Goal: Information Seeking & Learning: Learn about a topic

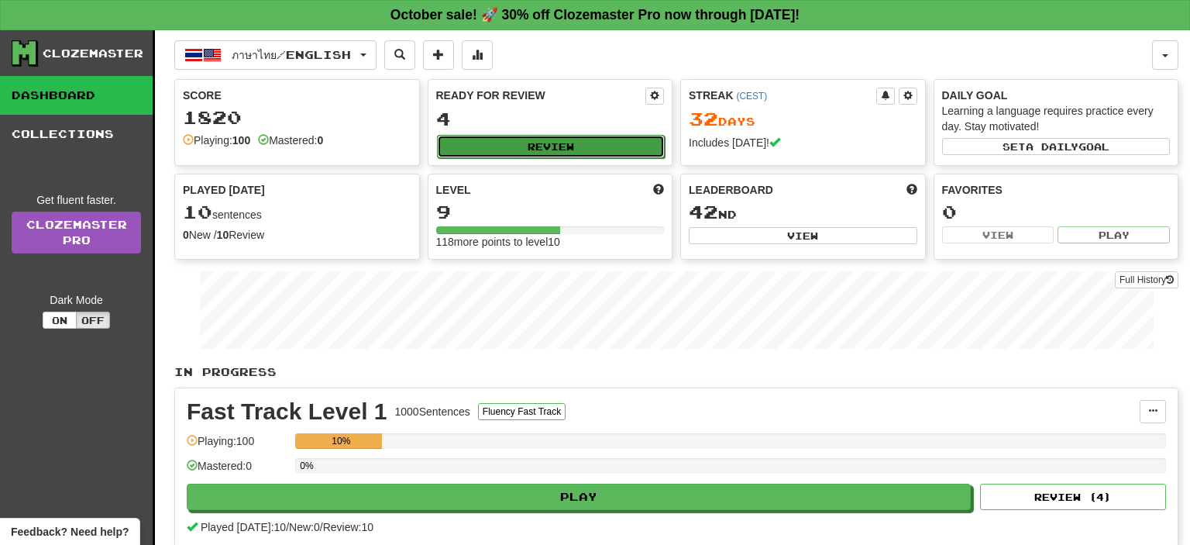
click at [460, 150] on button "Review" at bounding box center [551, 146] width 229 height 23
select select "**"
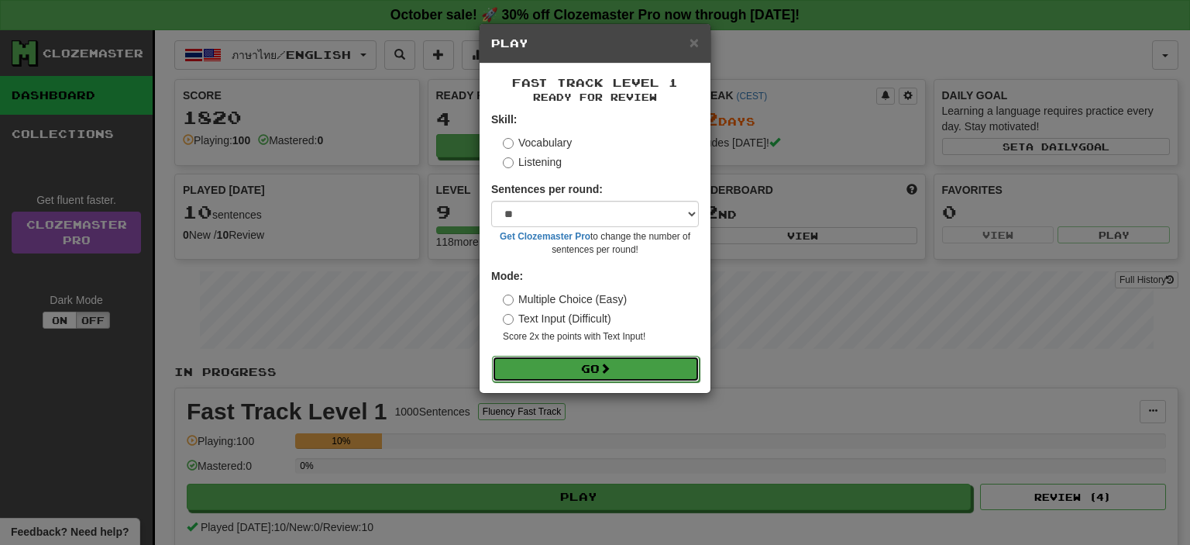
click at [522, 366] on button "Go" at bounding box center [596, 369] width 208 height 26
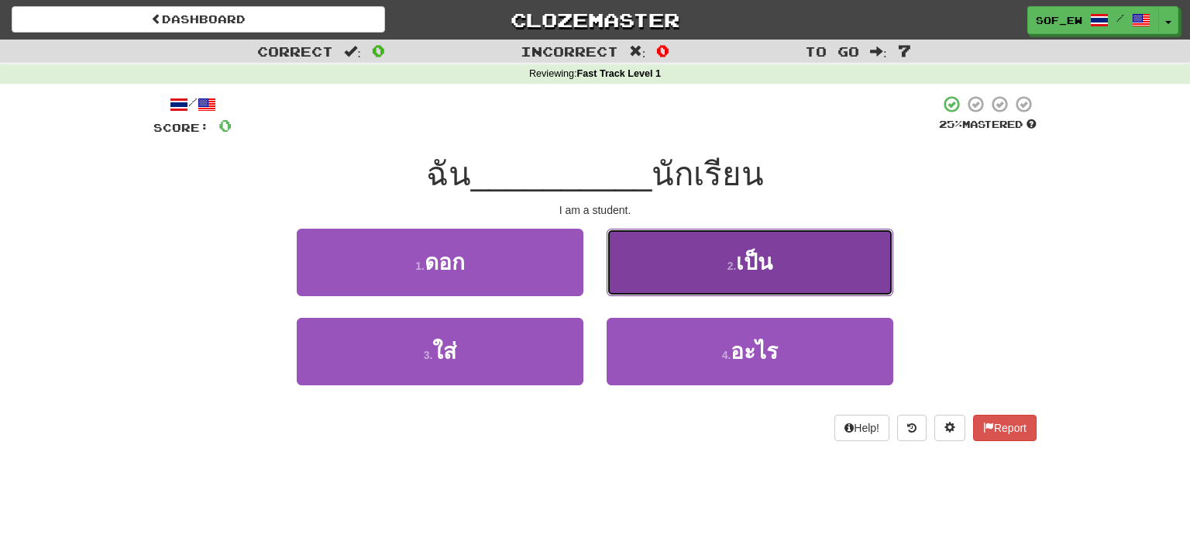
click at [699, 240] on button "2 . เป็น" at bounding box center [750, 262] width 287 height 67
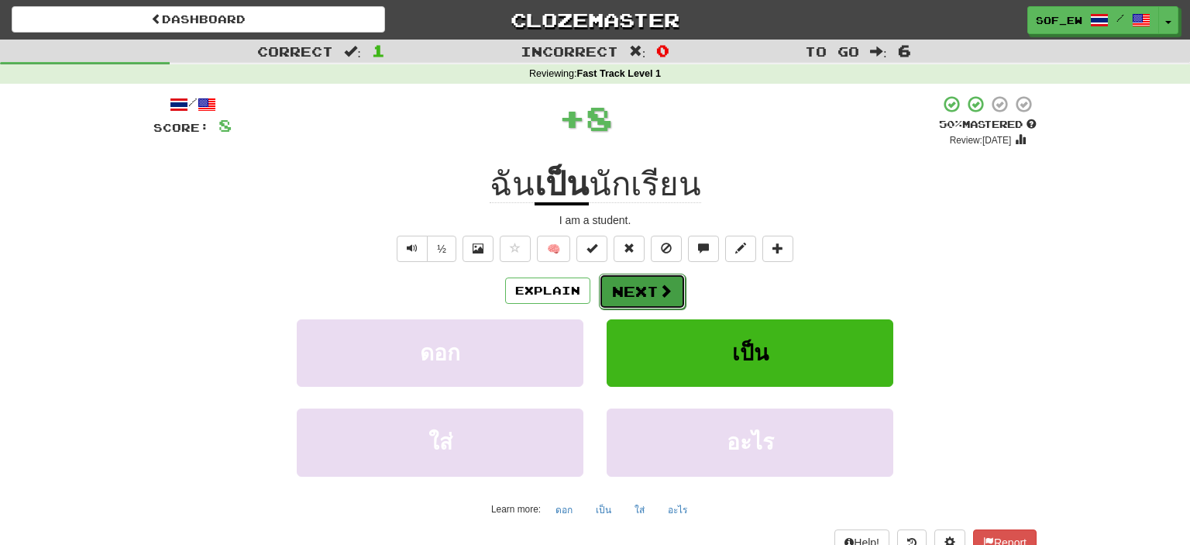
click at [649, 296] on button "Next" at bounding box center [642, 292] width 87 height 36
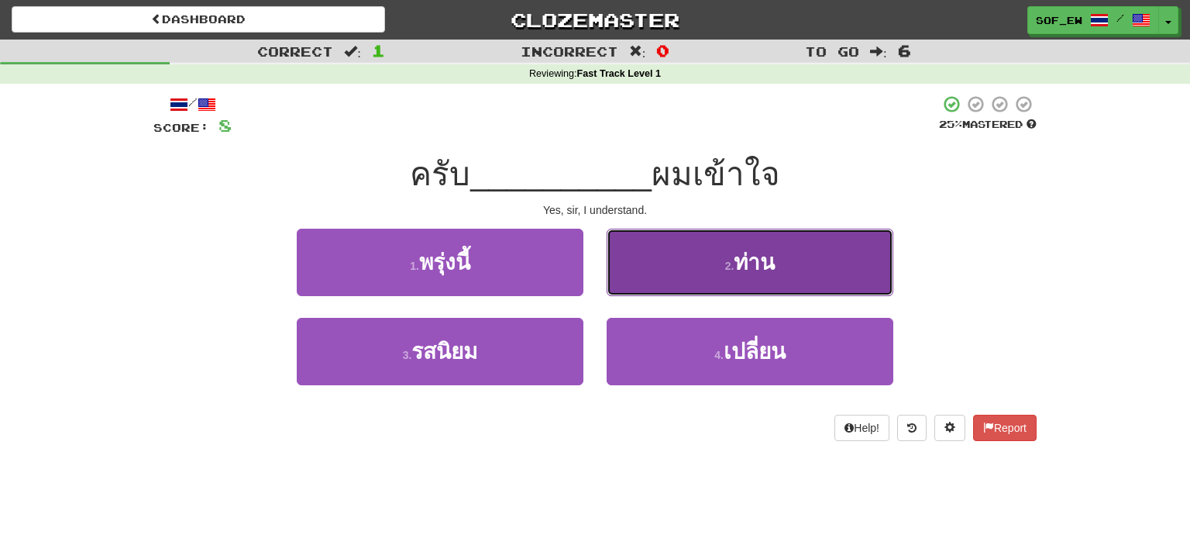
click at [744, 268] on span "ท่าน" at bounding box center [754, 262] width 41 height 24
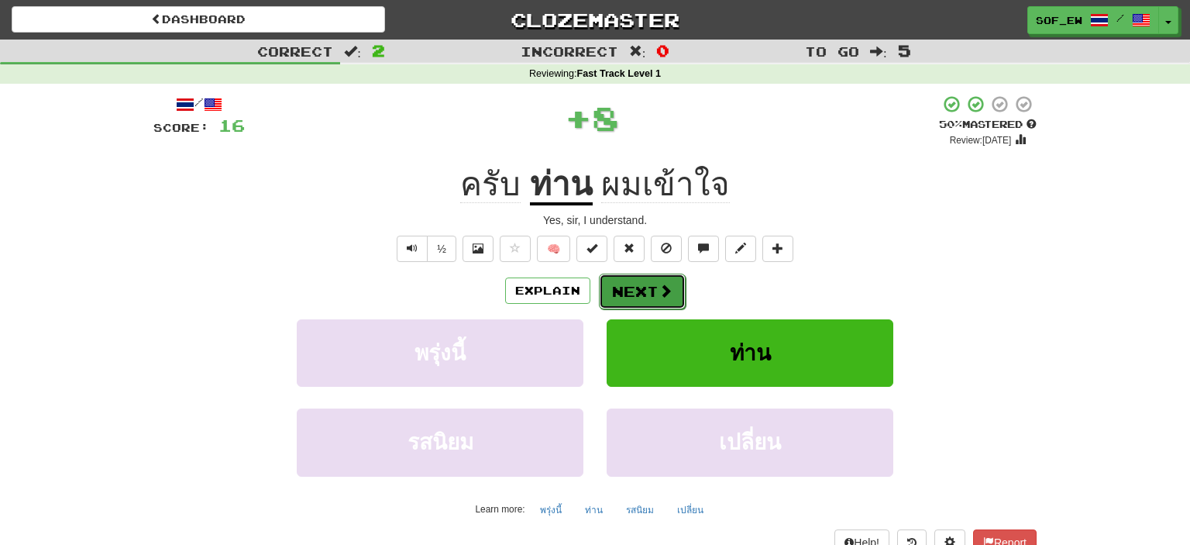
click at [667, 287] on span at bounding box center [666, 291] width 14 height 14
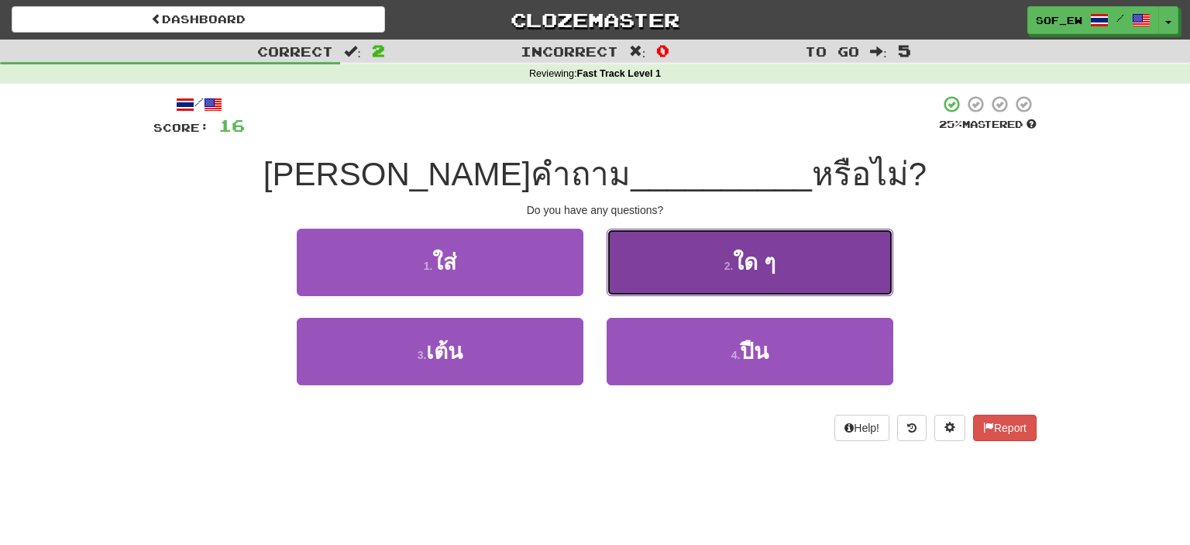
click at [683, 277] on button "2 . ใด ๆ" at bounding box center [750, 262] width 287 height 67
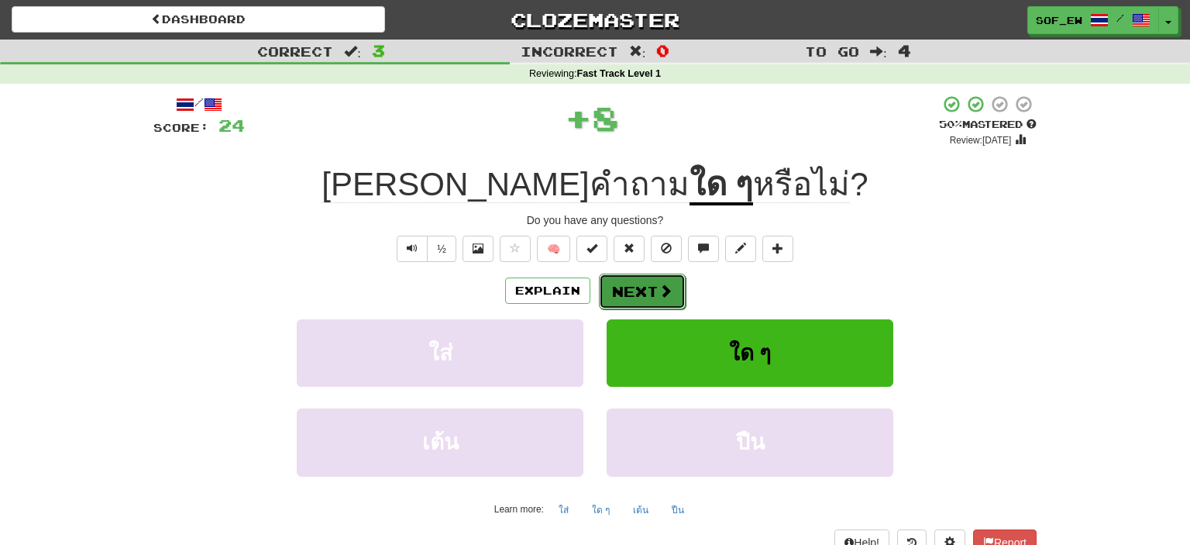
click at [668, 281] on button "Next" at bounding box center [642, 292] width 87 height 36
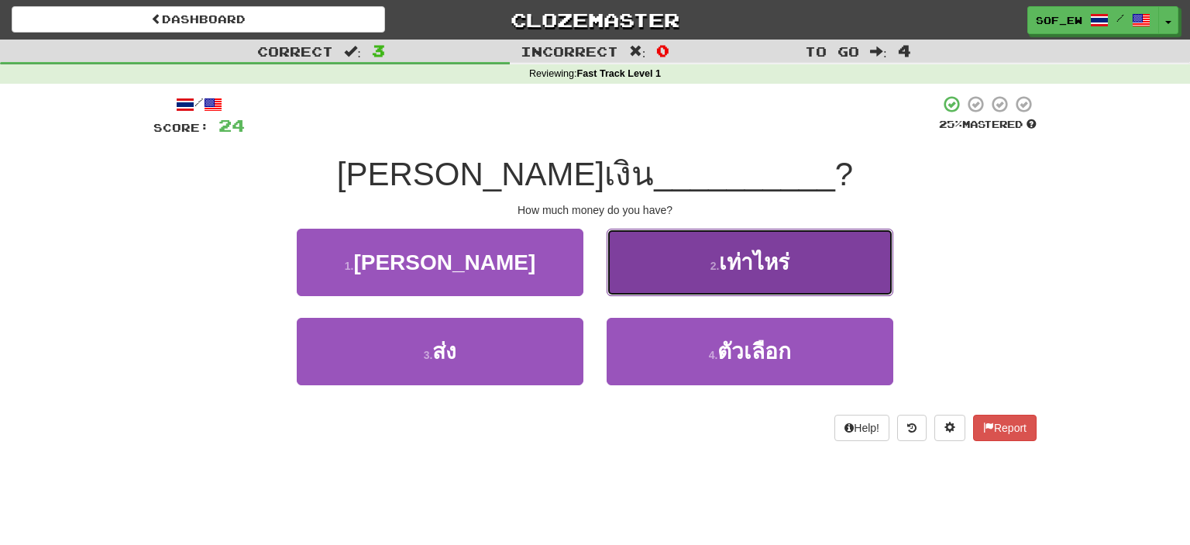
click at [752, 263] on span "เท่าไหร่" at bounding box center [754, 262] width 71 height 24
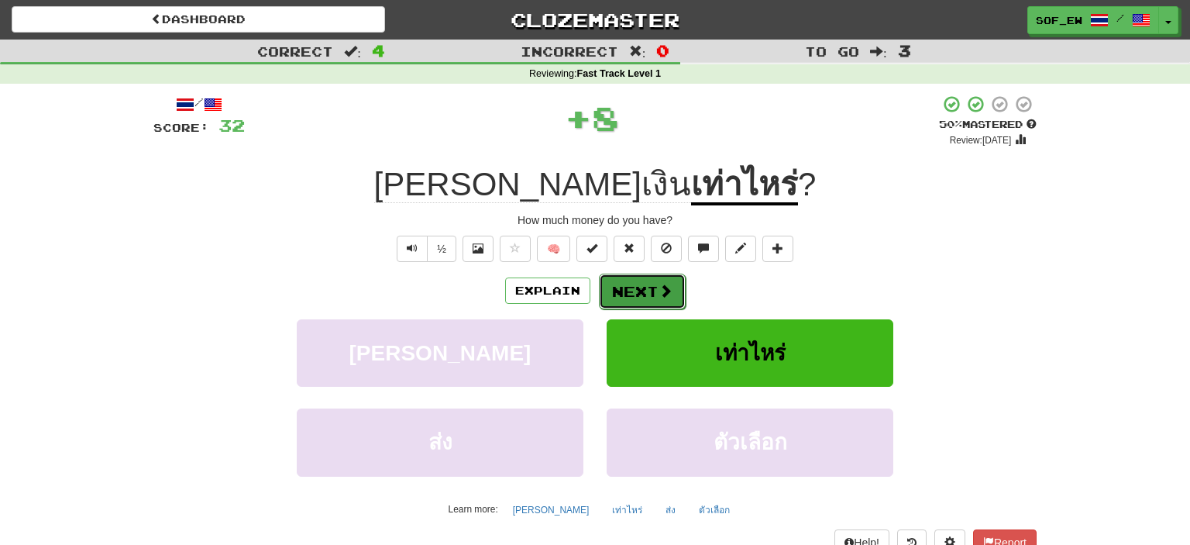
click at [659, 290] on span at bounding box center [666, 291] width 14 height 14
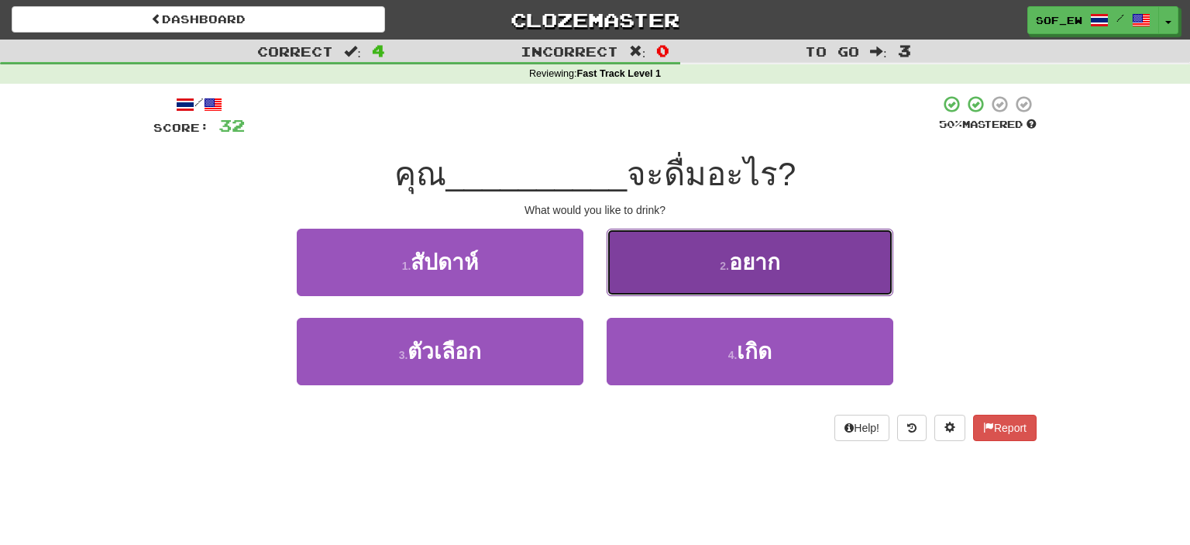
click at [708, 277] on button "2 . อยาก" at bounding box center [750, 262] width 287 height 67
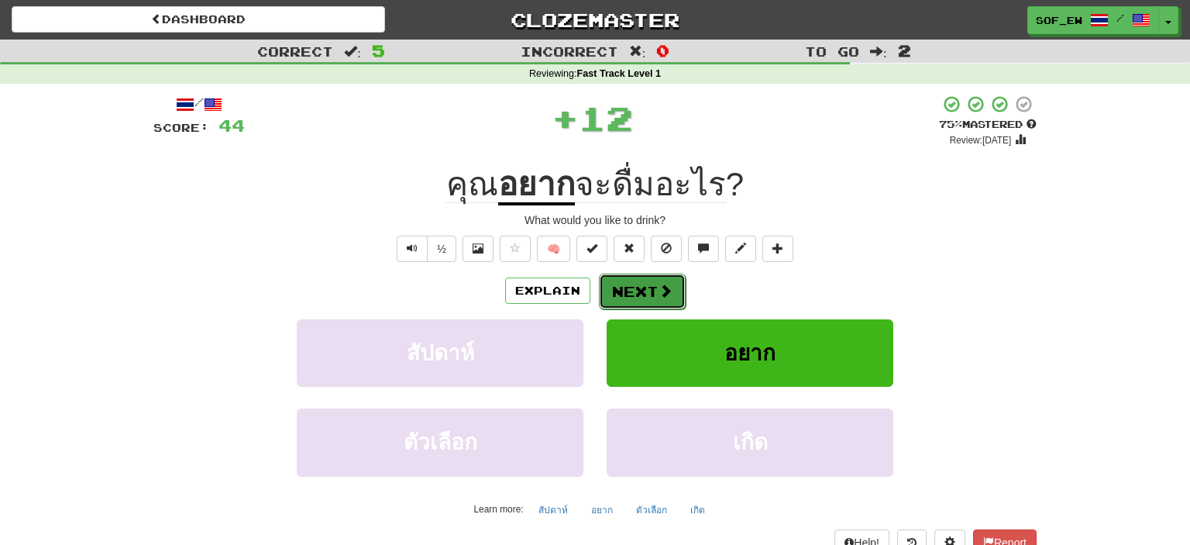
click at [630, 301] on button "Next" at bounding box center [642, 292] width 87 height 36
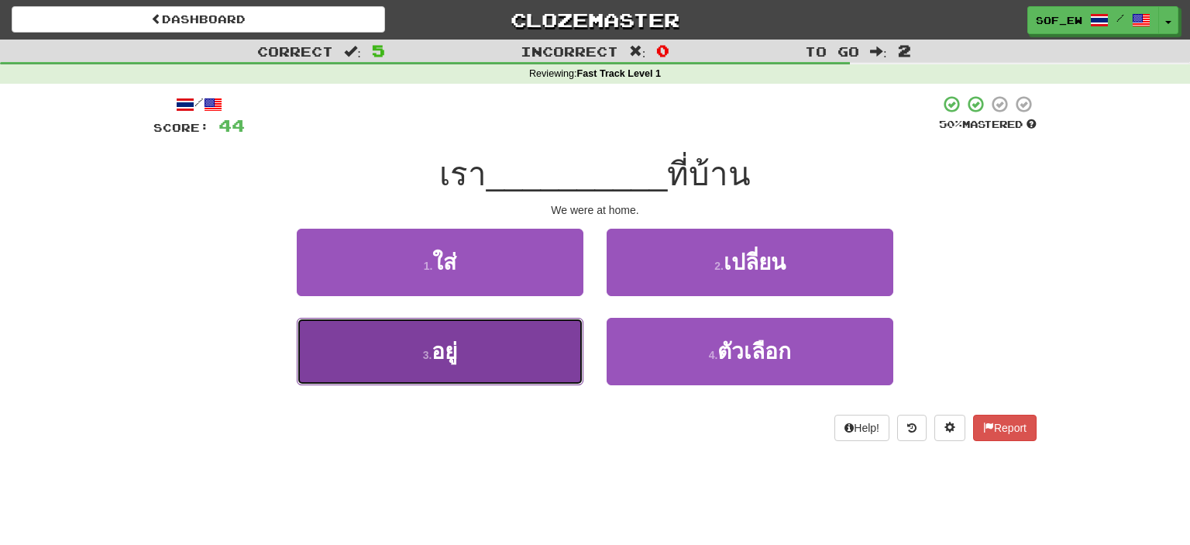
click at [468, 343] on button "3 . อยู่" at bounding box center [440, 351] width 287 height 67
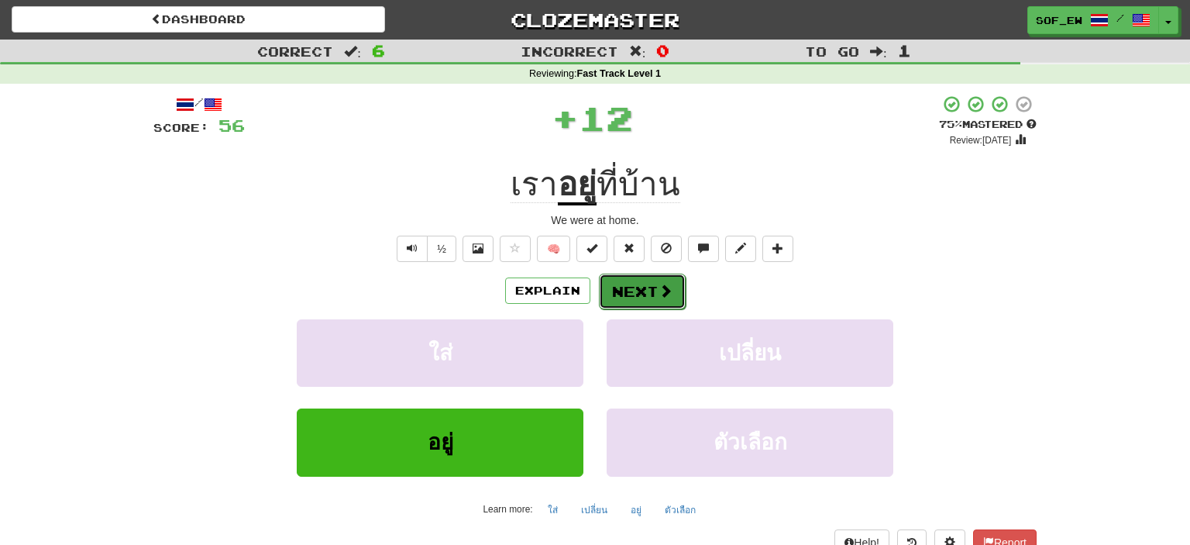
click at [666, 296] on span at bounding box center [666, 291] width 14 height 14
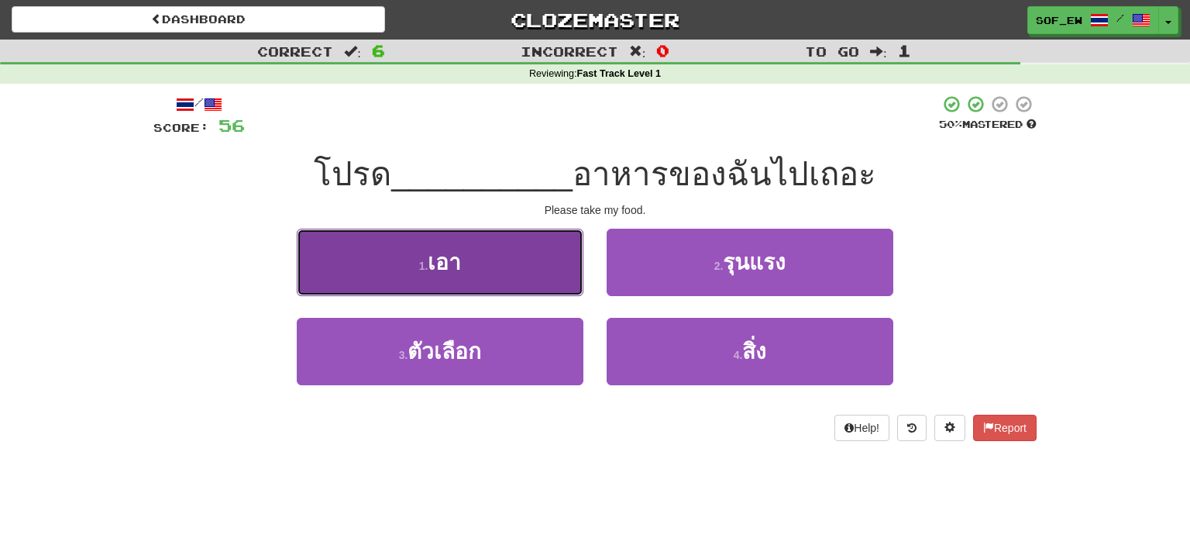
click at [542, 290] on button "1 . เอา" at bounding box center [440, 262] width 287 height 67
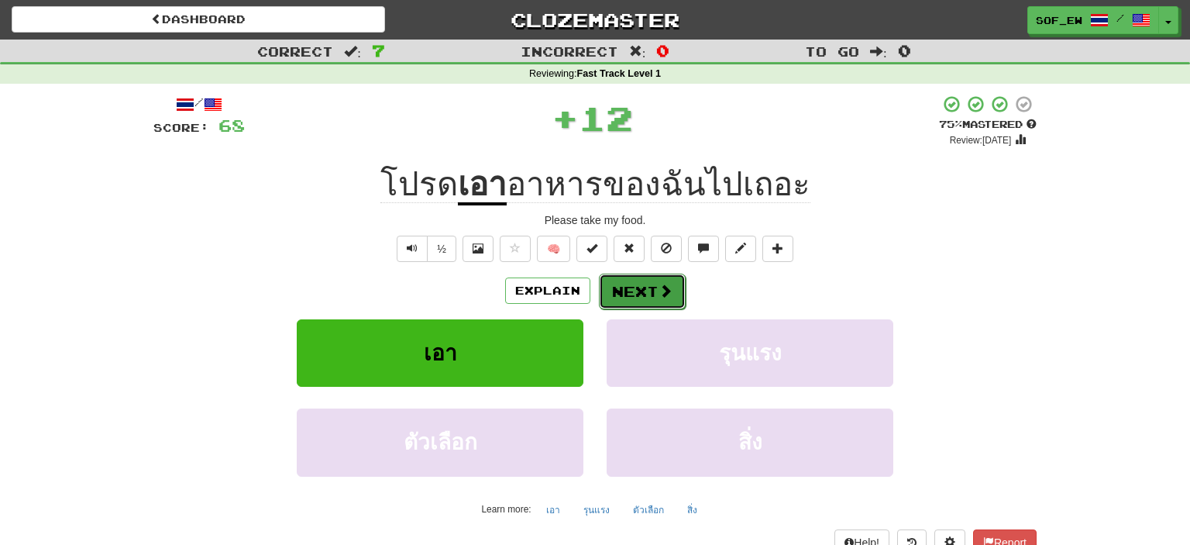
click at [637, 281] on button "Next" at bounding box center [642, 292] width 87 height 36
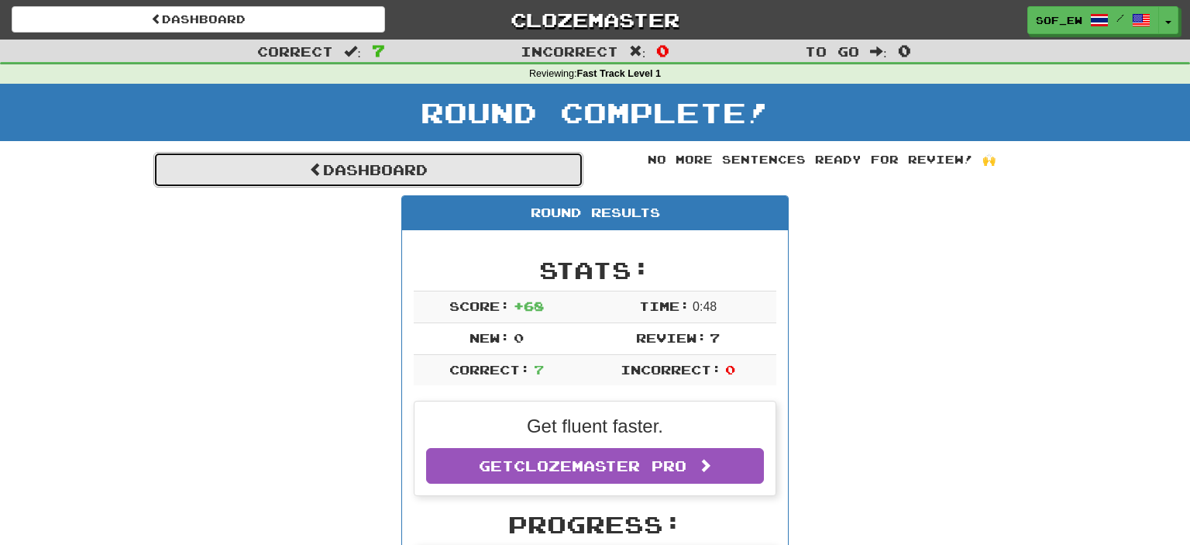
click at [339, 163] on link "Dashboard" at bounding box center [368, 170] width 430 height 36
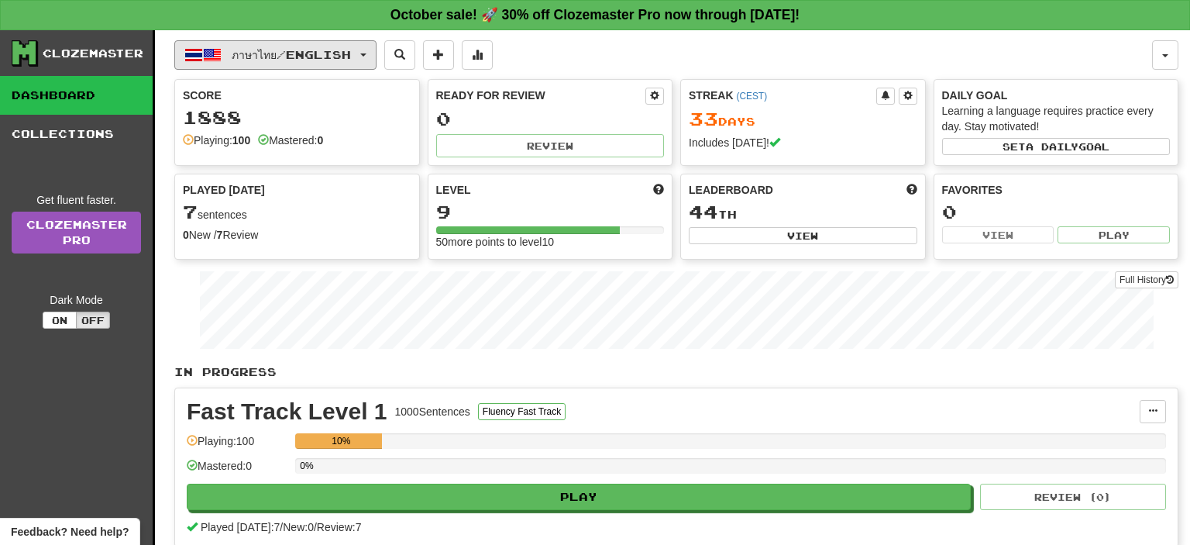
click at [247, 66] on button "ภาษาไทย / English" at bounding box center [275, 54] width 202 height 29
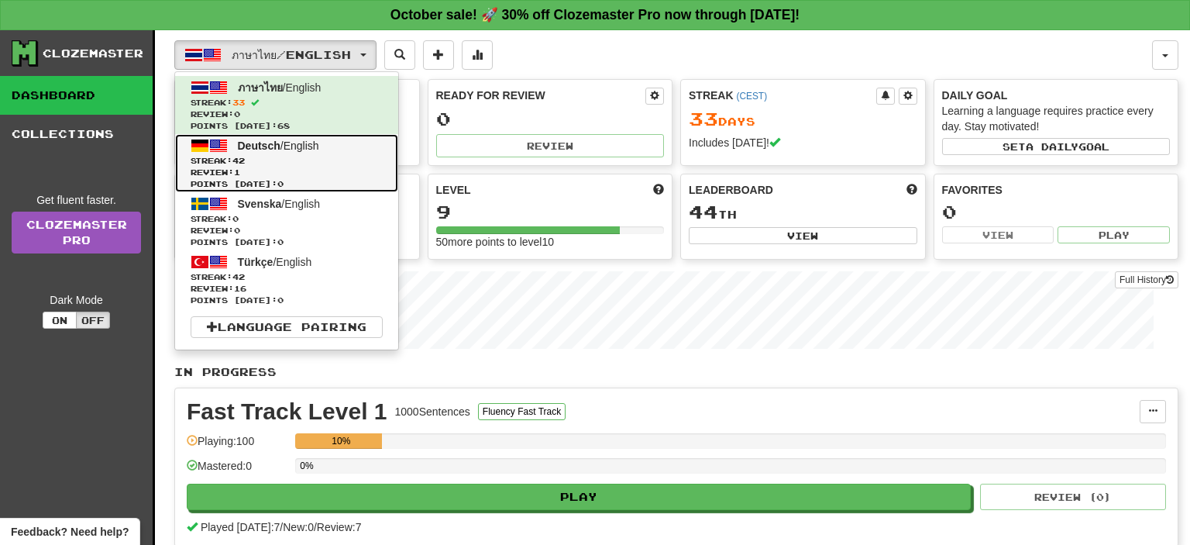
click at [272, 165] on span "Streak: 42" at bounding box center [287, 161] width 192 height 12
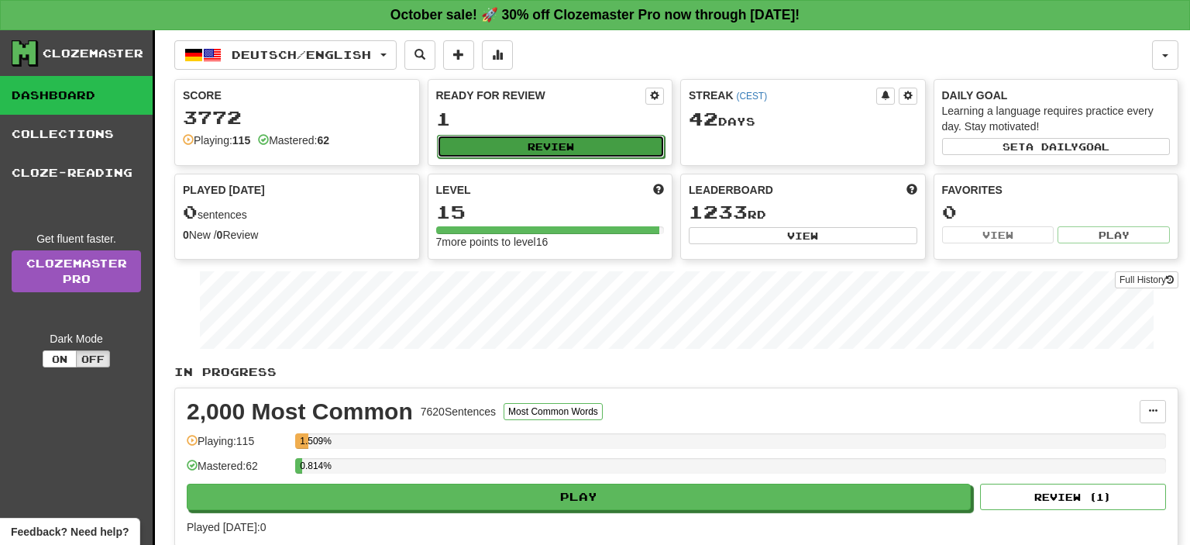
click at [574, 148] on button "Review" at bounding box center [551, 146] width 229 height 23
select select "**"
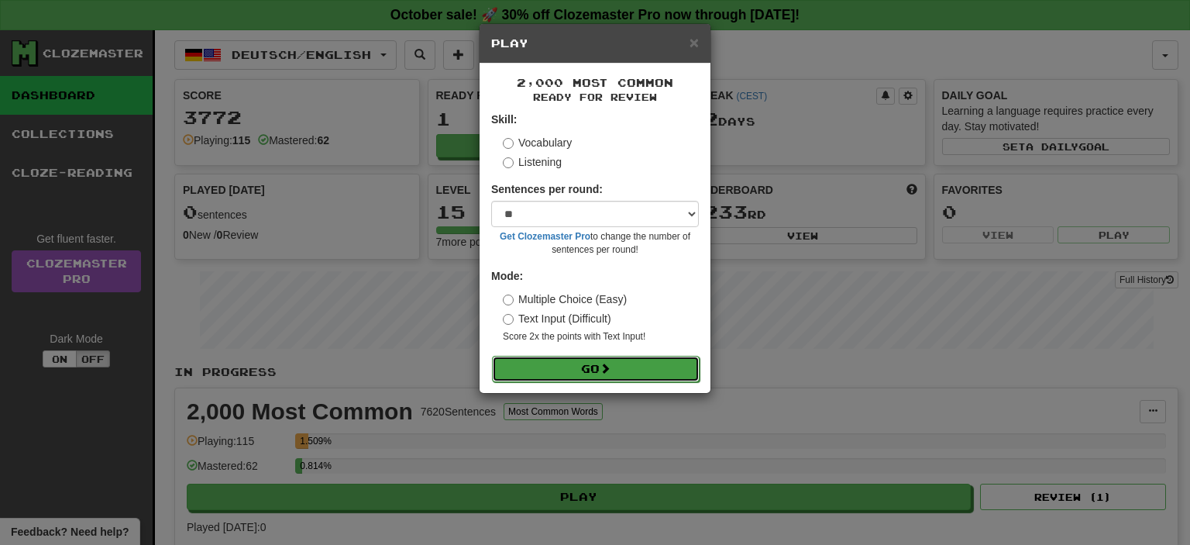
click at [611, 374] on span at bounding box center [605, 368] width 11 height 11
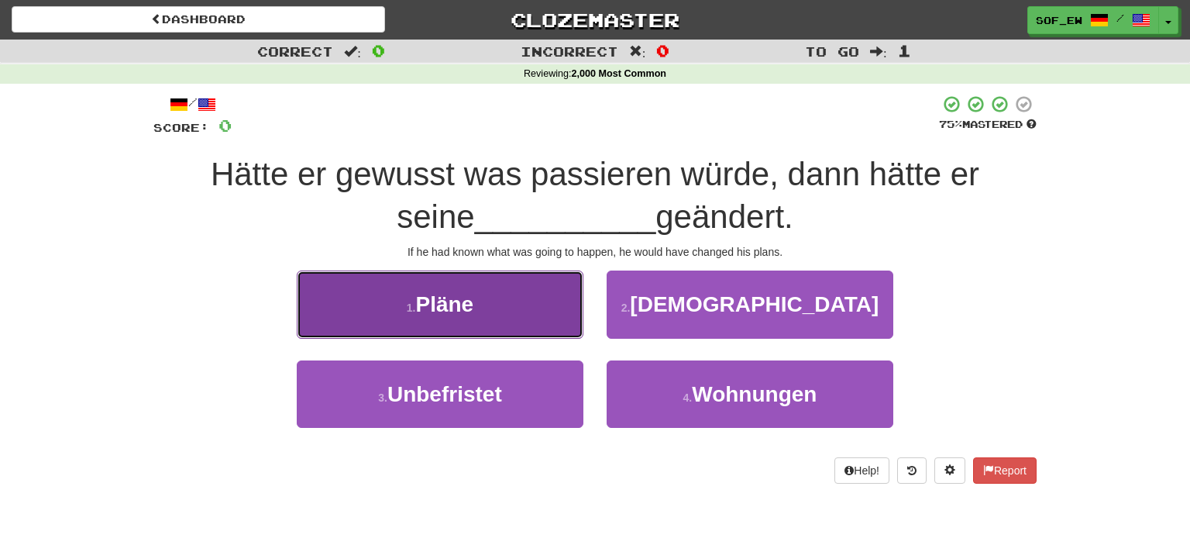
click at [481, 330] on button "1 . Pläne" at bounding box center [440, 303] width 287 height 67
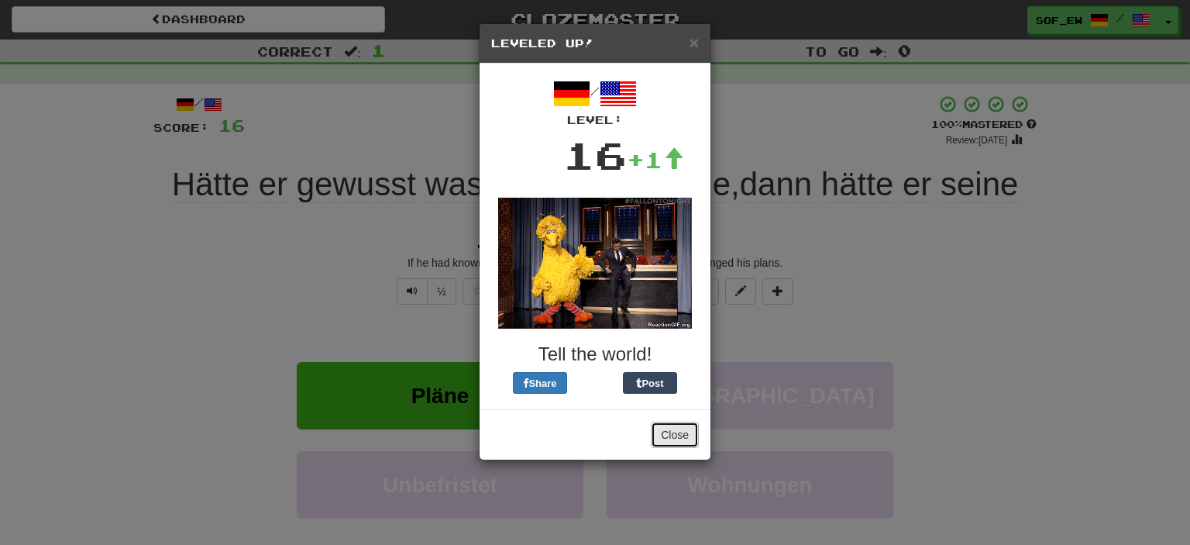
click at [675, 434] on button "Close" at bounding box center [675, 435] width 48 height 26
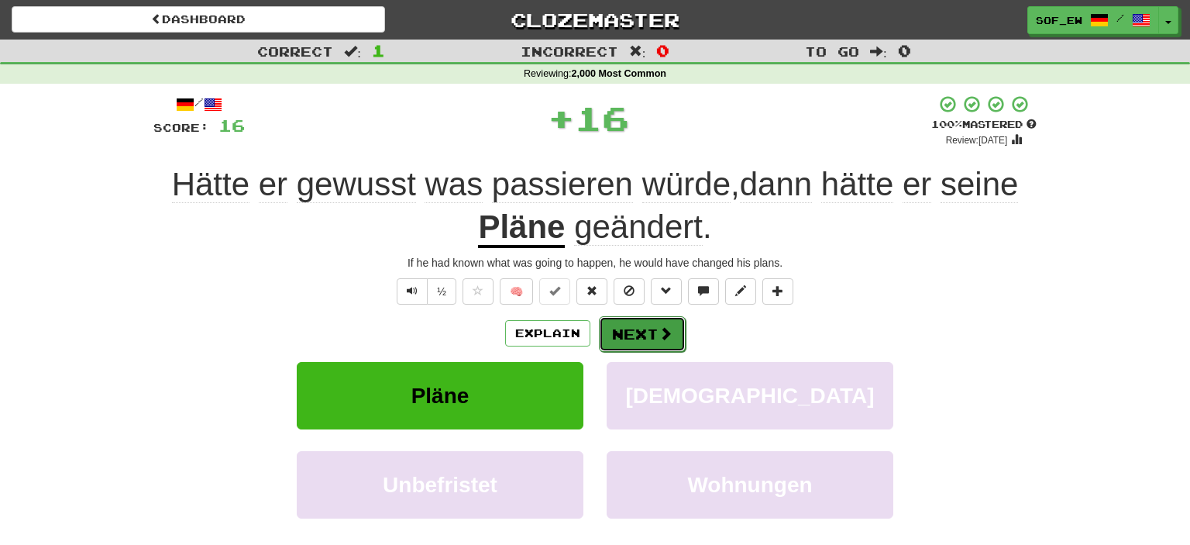
click at [665, 334] on span at bounding box center [666, 333] width 14 height 14
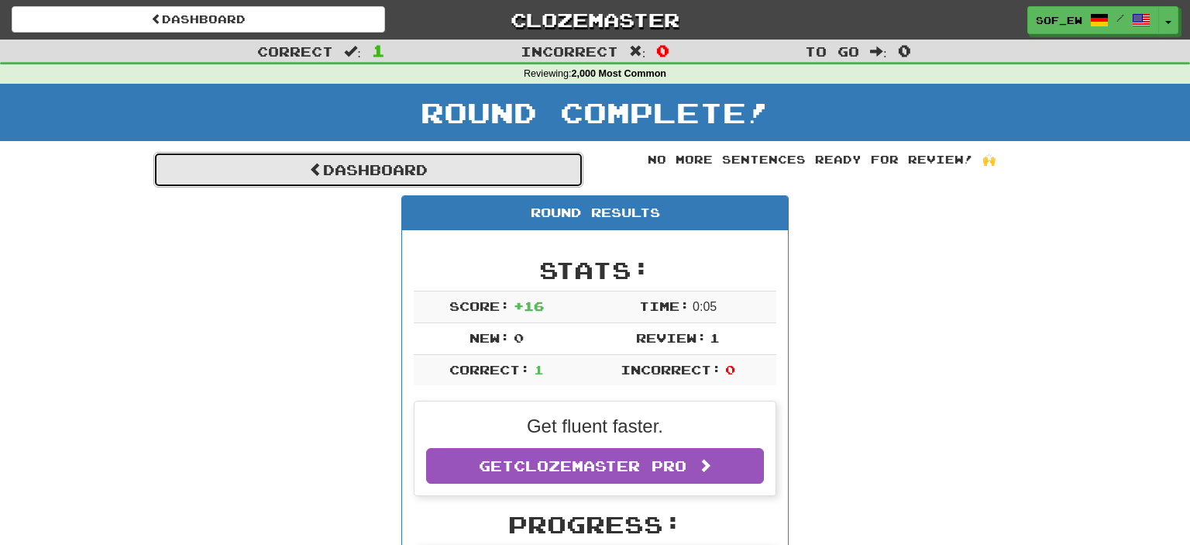
click at [315, 157] on link "Dashboard" at bounding box center [368, 170] width 430 height 36
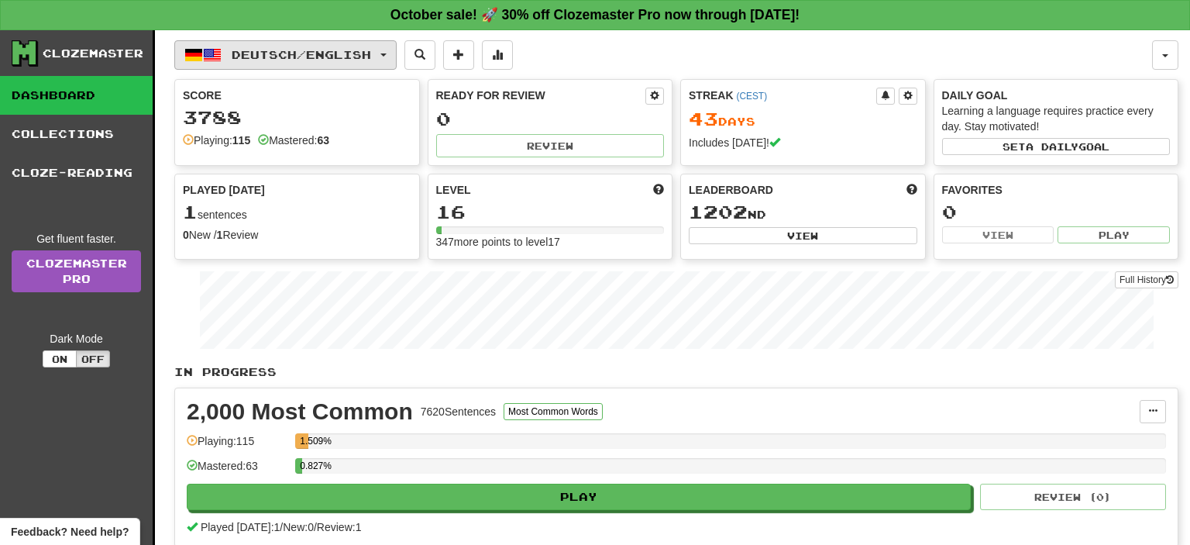
click at [289, 67] on button "Deutsch / English" at bounding box center [285, 54] width 222 height 29
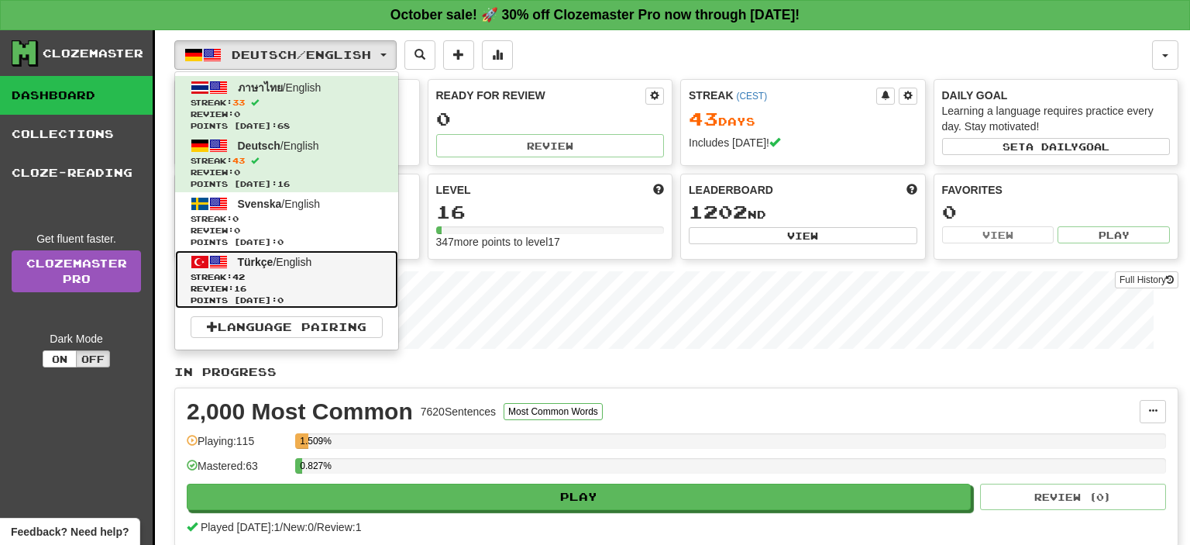
click at [306, 287] on span "Review: 16" at bounding box center [287, 289] width 192 height 12
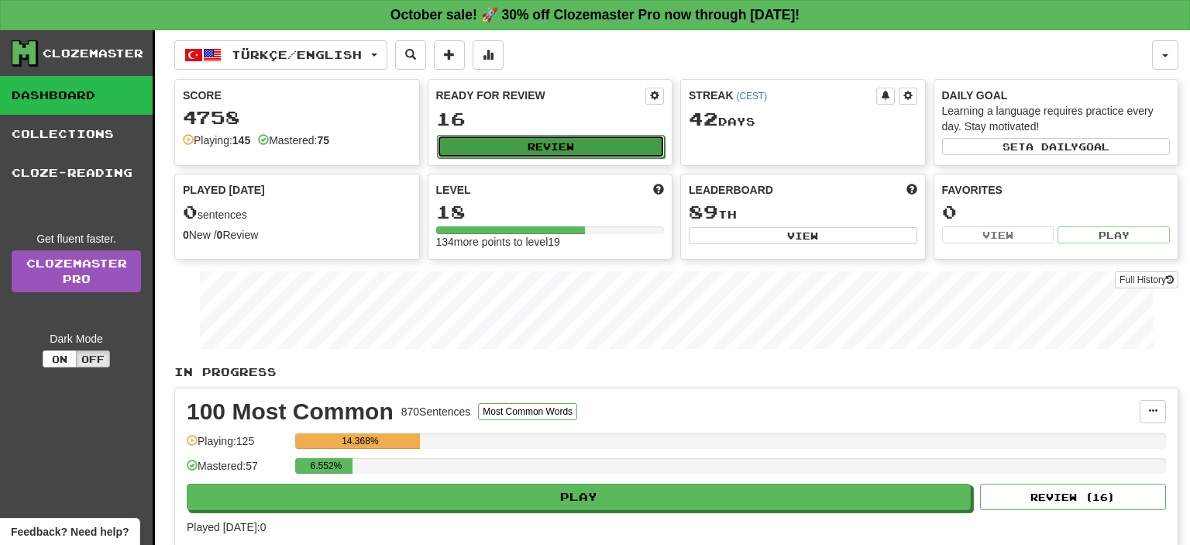
click at [513, 137] on button "Review" at bounding box center [551, 146] width 229 height 23
select select "**"
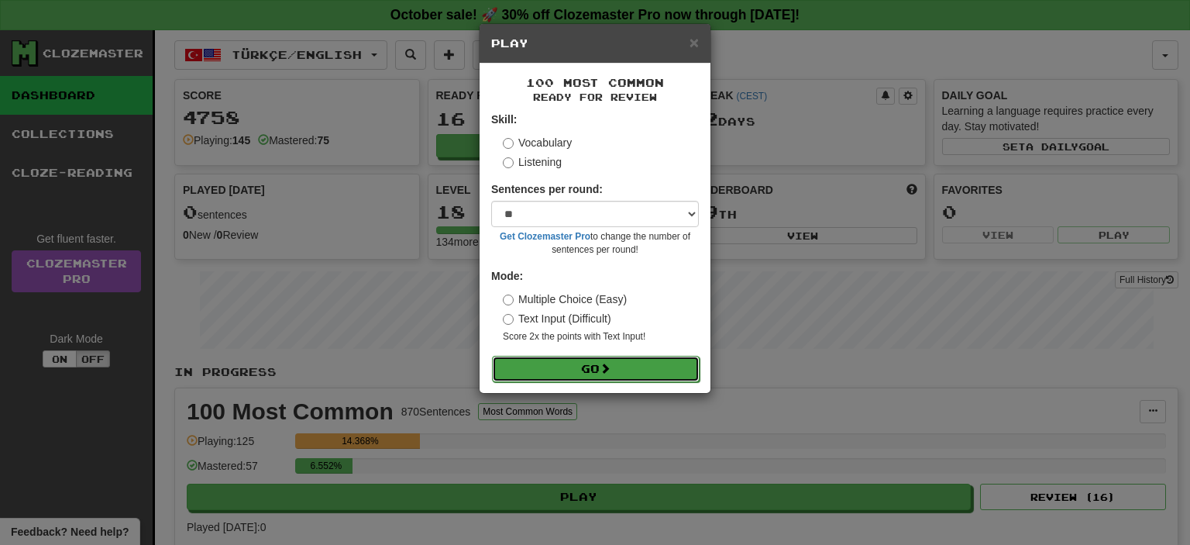
click at [578, 364] on button "Go" at bounding box center [596, 369] width 208 height 26
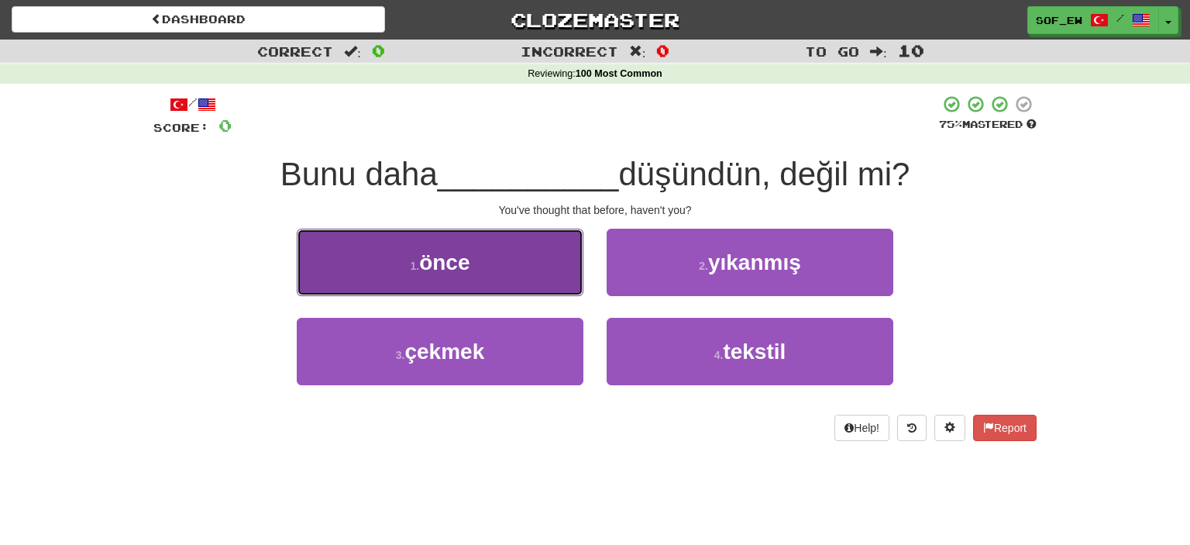
click at [439, 260] on span "önce" at bounding box center [444, 262] width 50 height 24
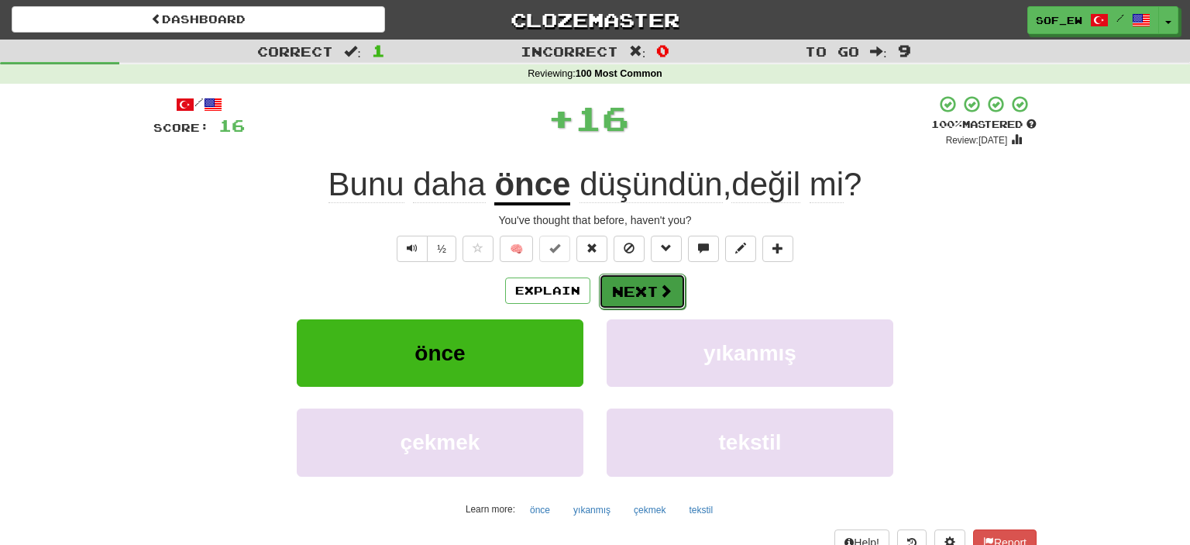
click at [666, 290] on span at bounding box center [666, 291] width 14 height 14
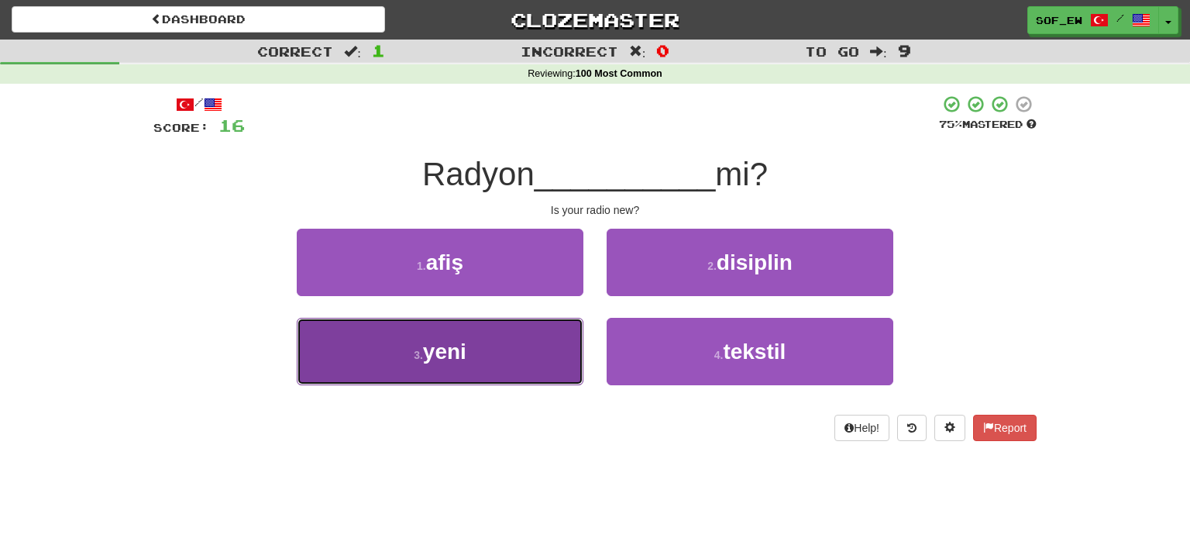
click at [538, 368] on button "3 . yeni" at bounding box center [440, 351] width 287 height 67
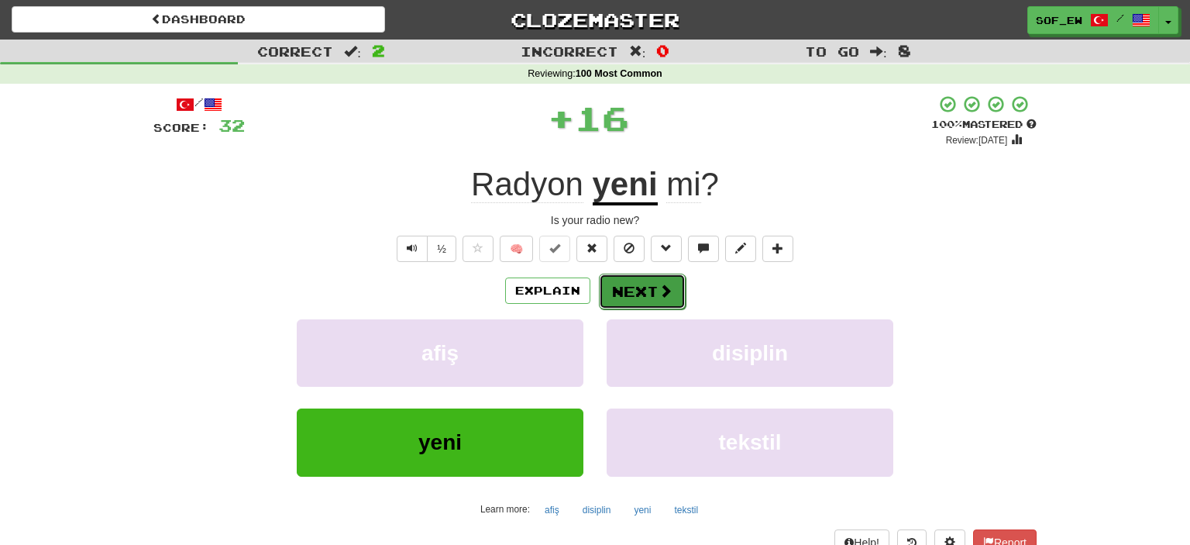
click at [670, 281] on button "Next" at bounding box center [642, 292] width 87 height 36
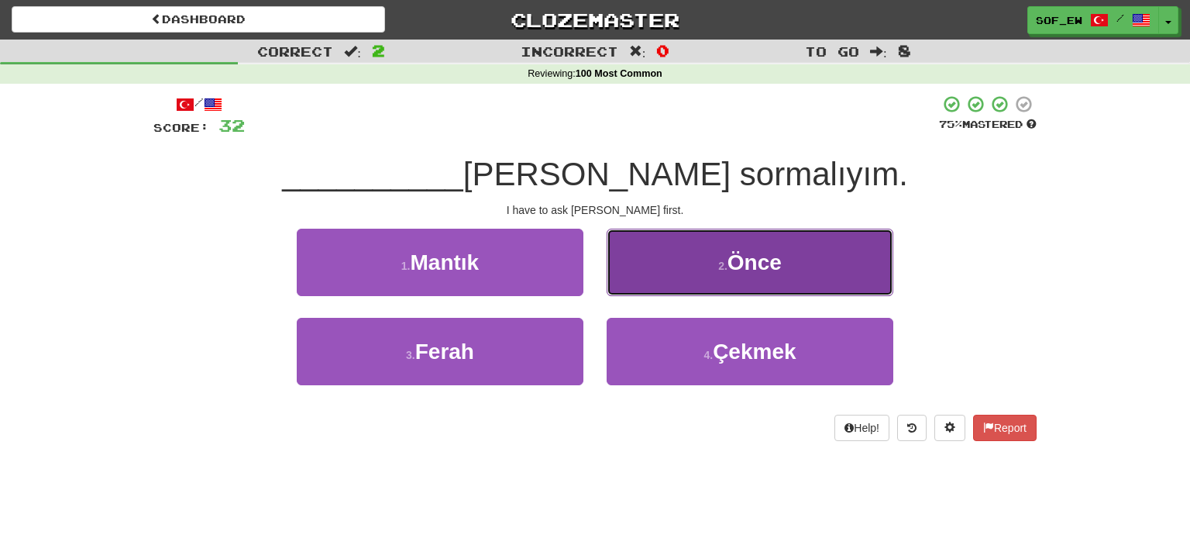
click at [735, 279] on button "2 . Önce" at bounding box center [750, 262] width 287 height 67
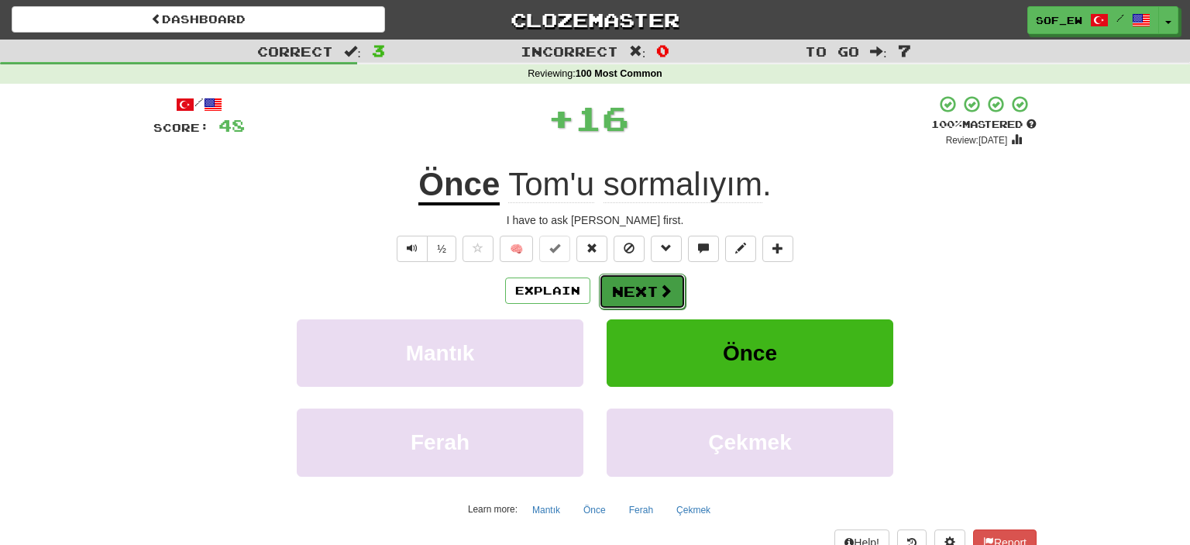
click at [674, 298] on button "Next" at bounding box center [642, 292] width 87 height 36
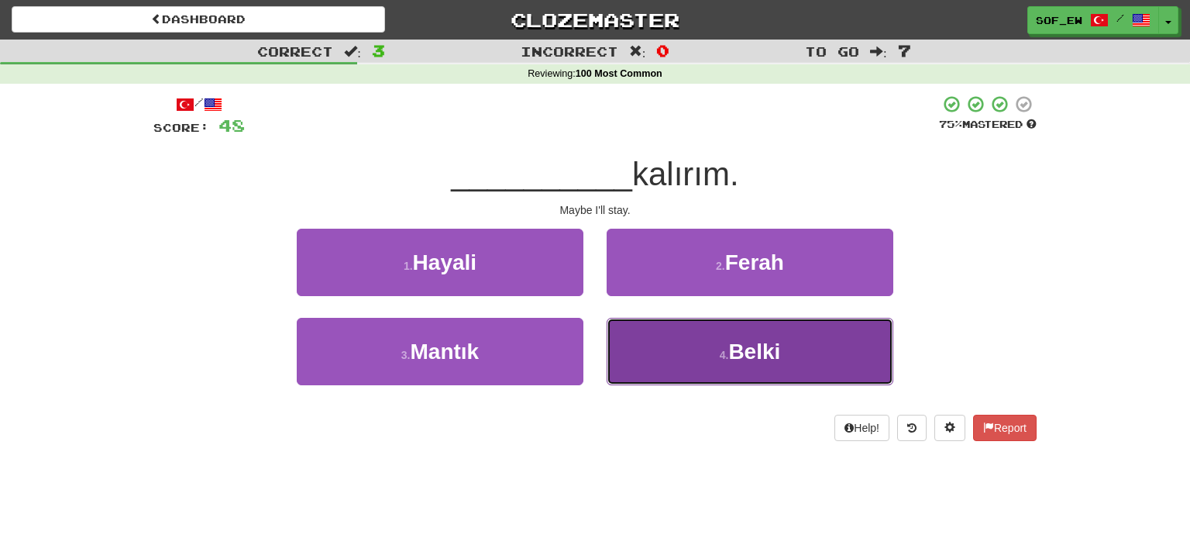
click at [667, 339] on button "4 . Belki" at bounding box center [750, 351] width 287 height 67
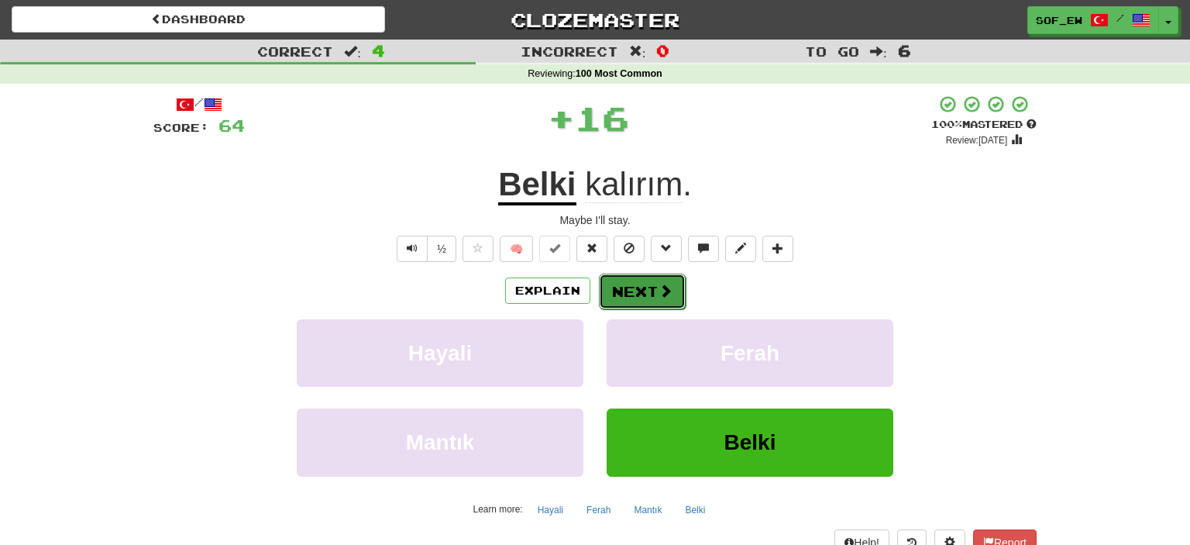
click at [643, 288] on button "Next" at bounding box center [642, 292] width 87 height 36
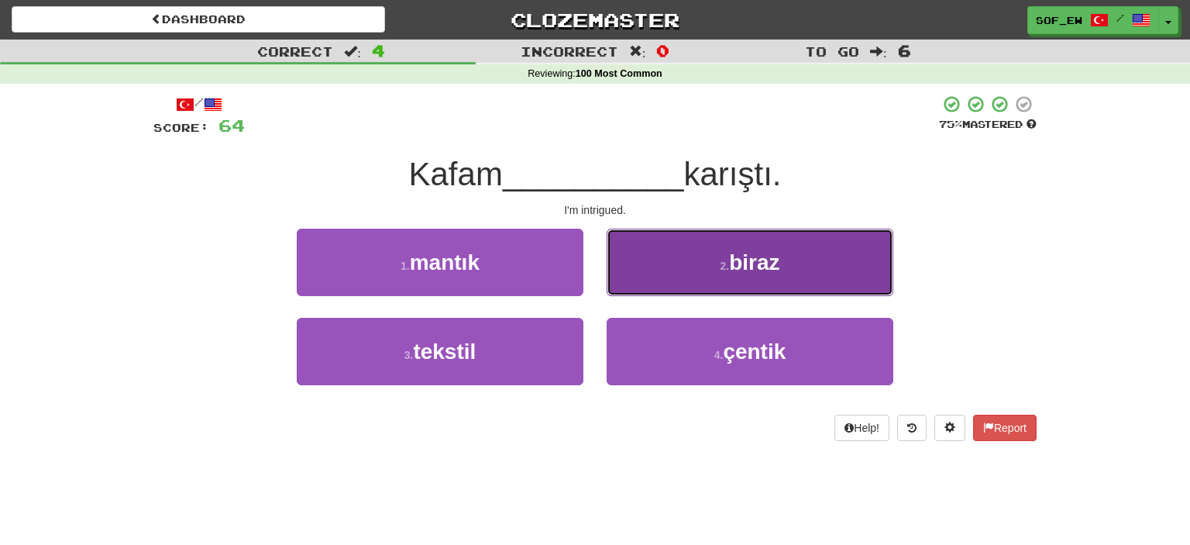
click at [691, 277] on button "2 . biraz" at bounding box center [750, 262] width 287 height 67
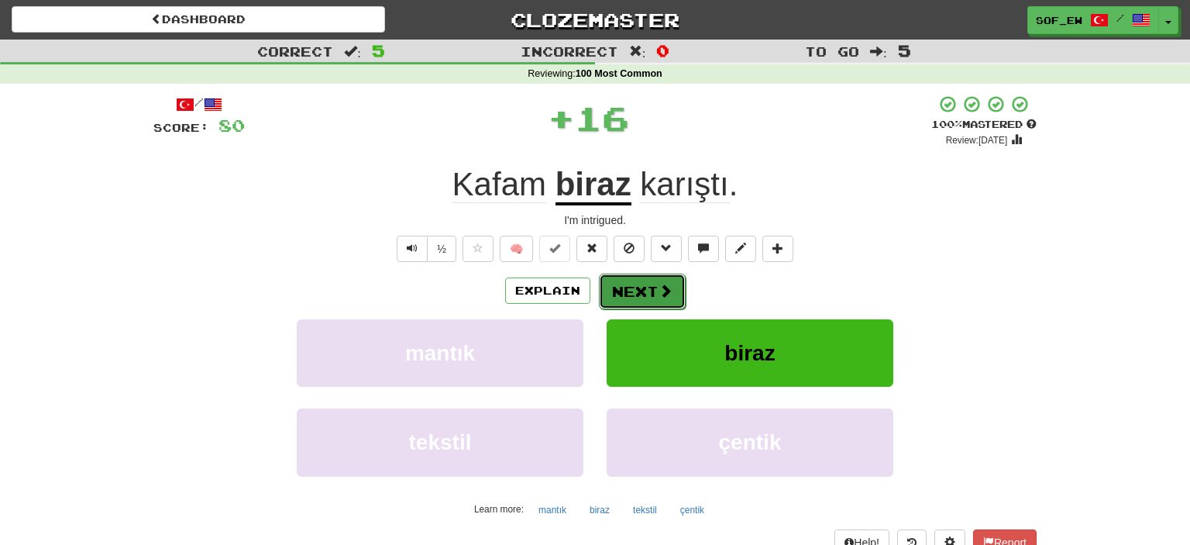
click at [655, 281] on button "Next" at bounding box center [642, 292] width 87 height 36
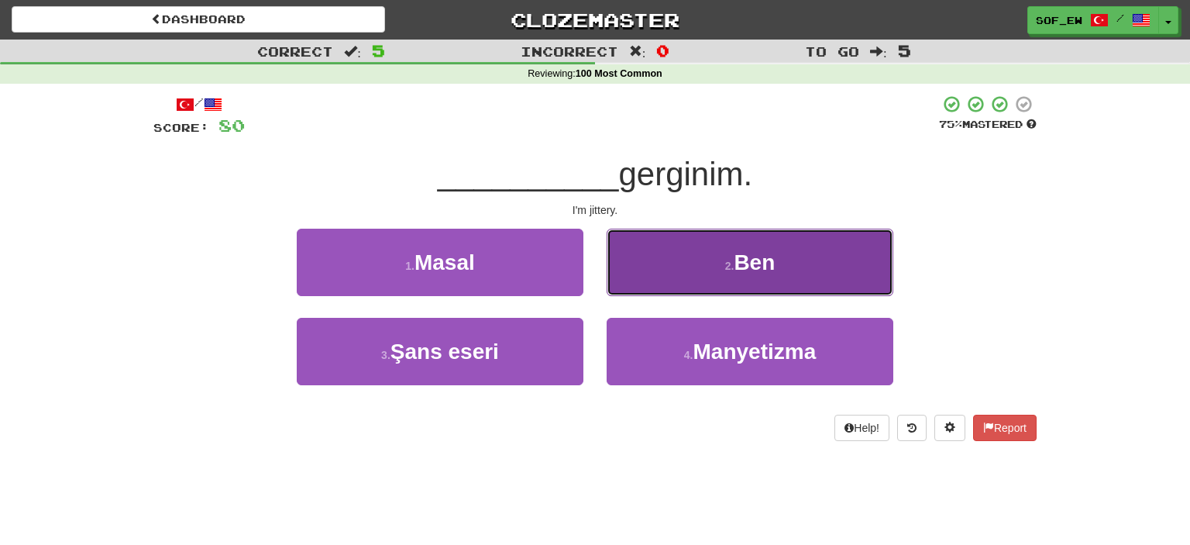
click at [731, 258] on button "2 . Ben" at bounding box center [750, 262] width 287 height 67
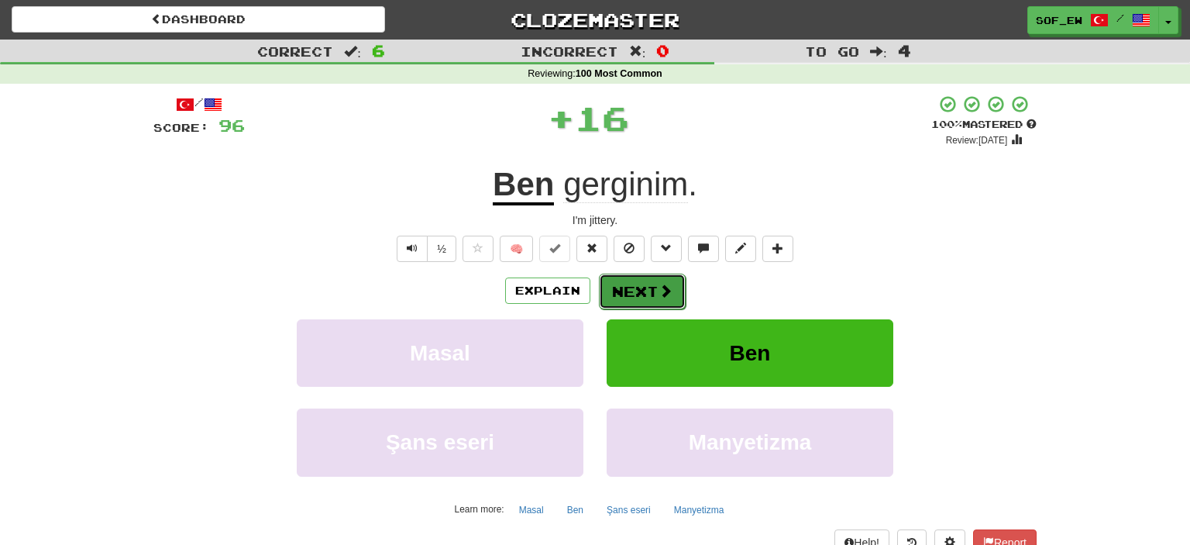
click at [649, 279] on button "Next" at bounding box center [642, 292] width 87 height 36
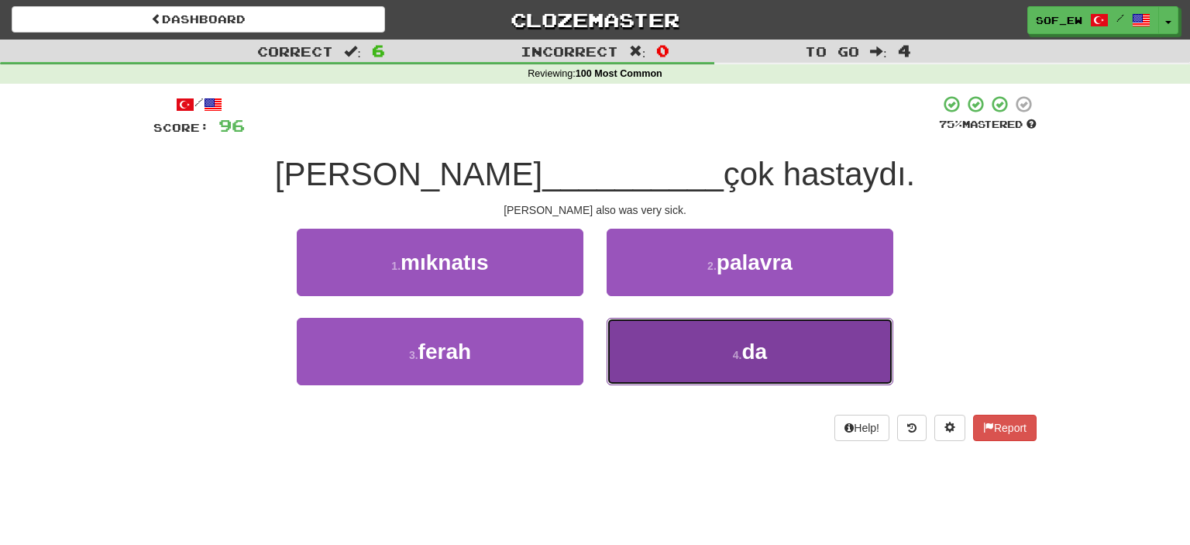
click at [727, 364] on button "4 . da" at bounding box center [750, 351] width 287 height 67
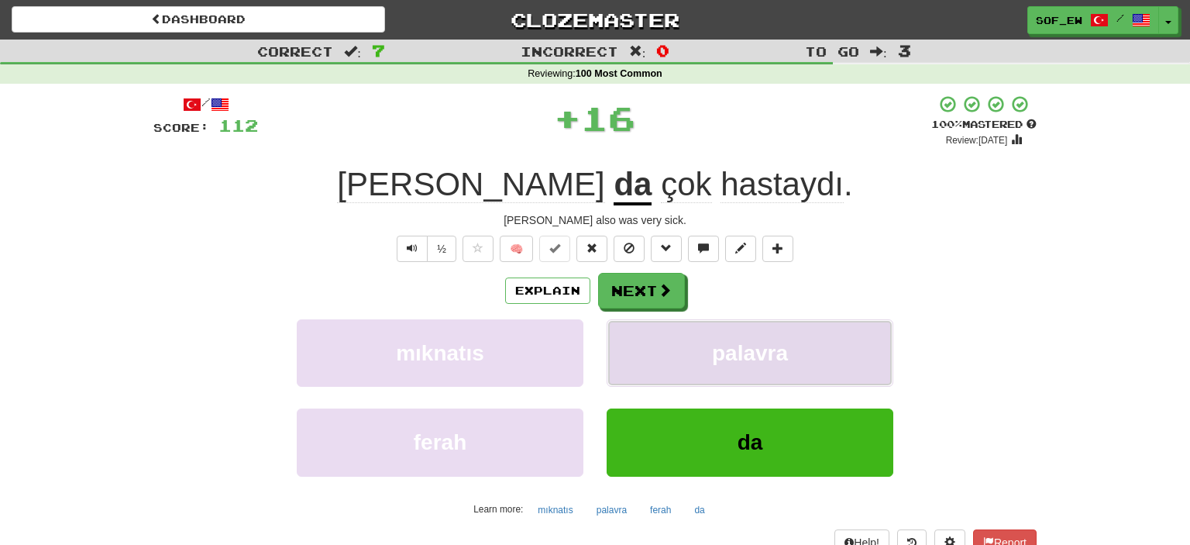
click at [726, 366] on button "palavra" at bounding box center [750, 352] width 287 height 67
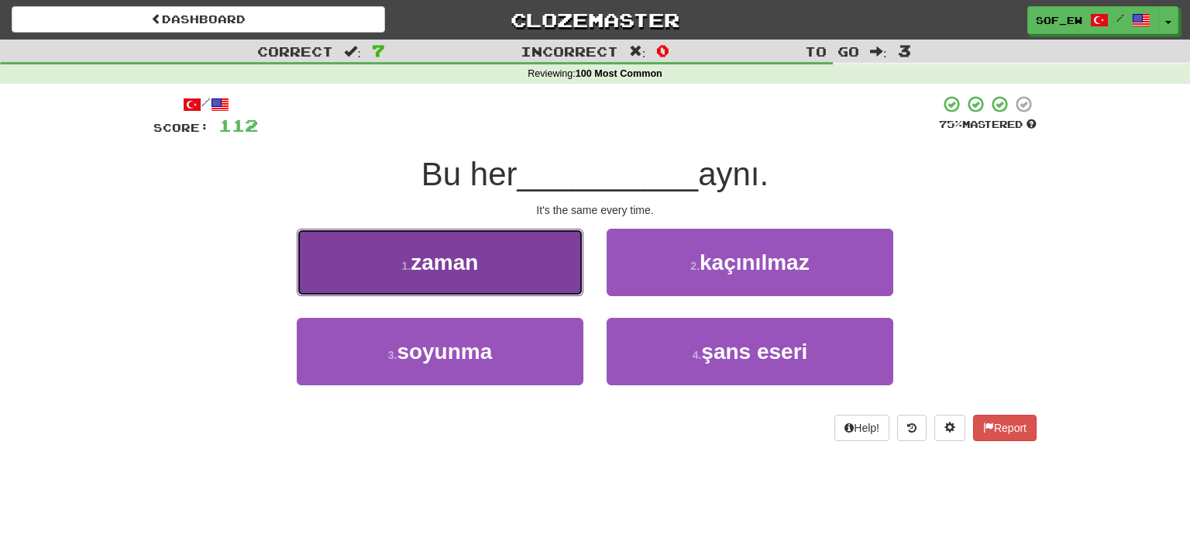
click at [490, 263] on button "1 . zaman" at bounding box center [440, 262] width 287 height 67
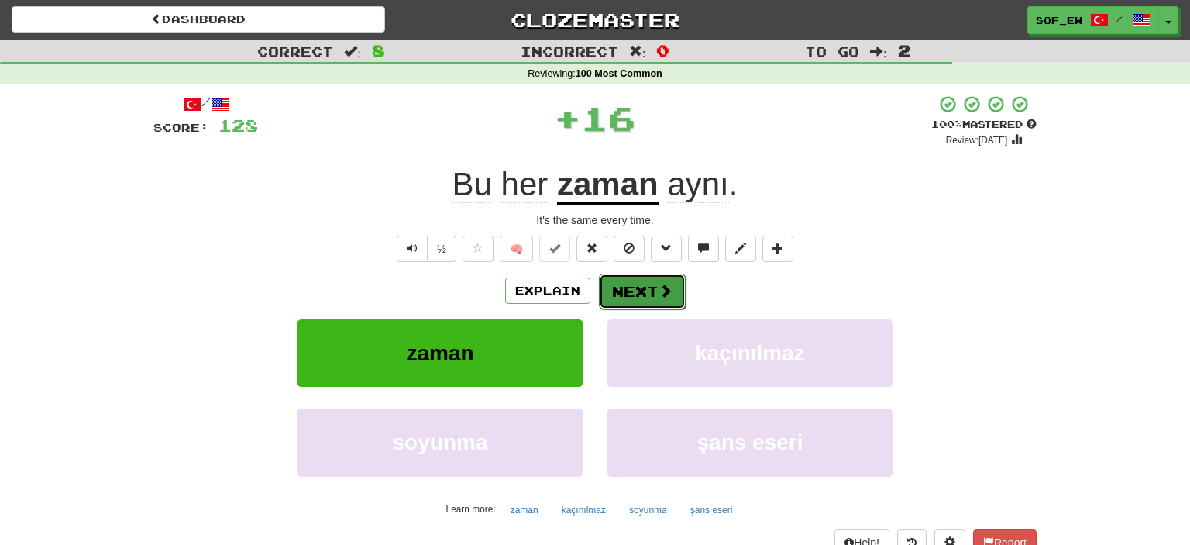
click at [624, 289] on button "Next" at bounding box center [642, 292] width 87 height 36
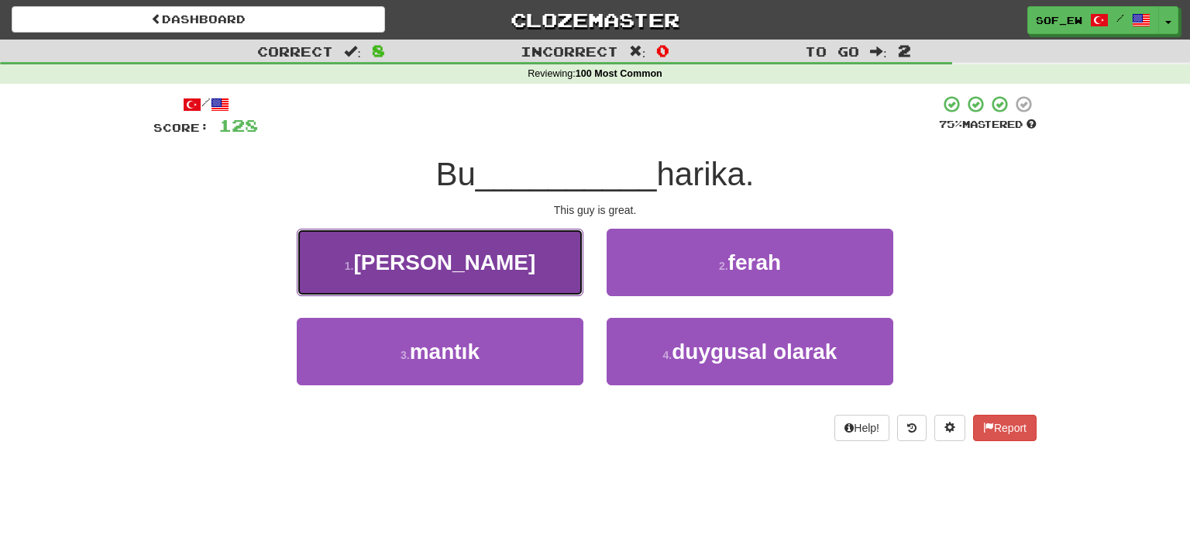
click at [561, 274] on button "1 . adam" at bounding box center [440, 262] width 287 height 67
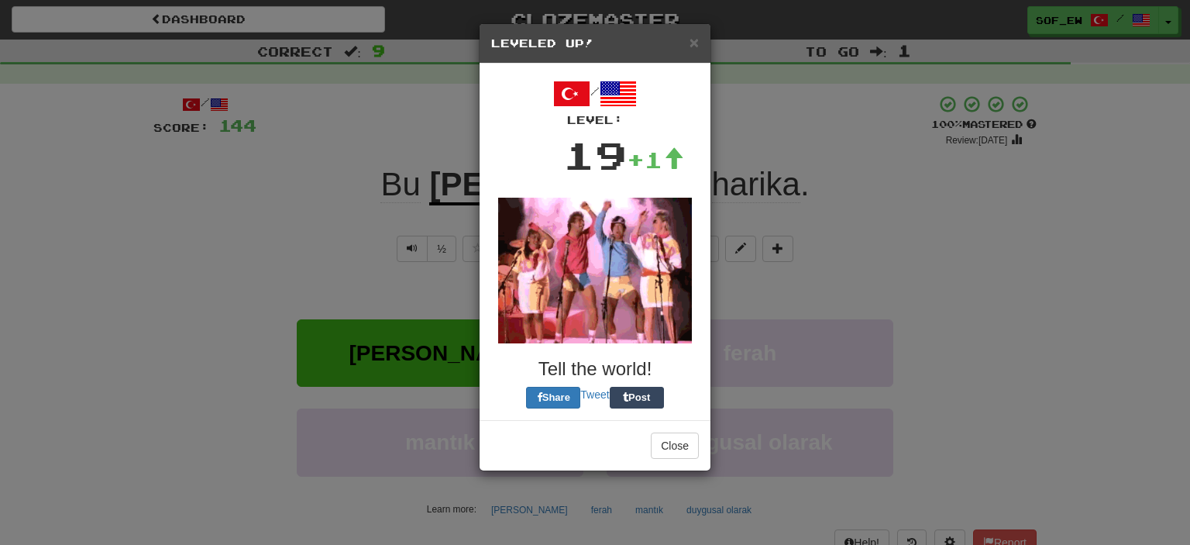
click at [662, 286] on div "× Leveled Up! / Level: 19 +1 Tell the world! Share Tweet Post Close" at bounding box center [595, 247] width 232 height 448
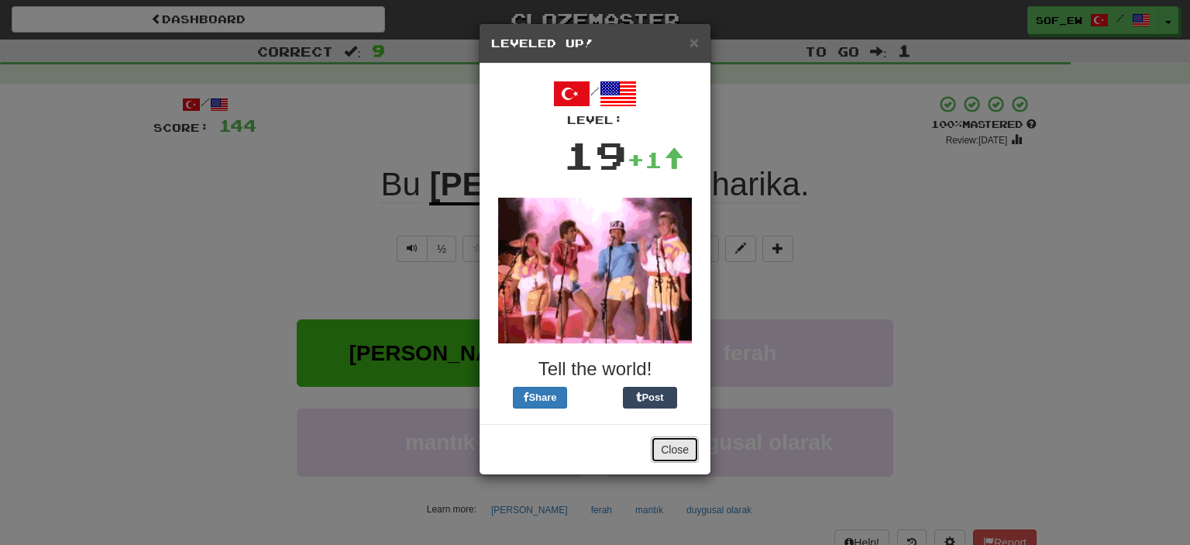
click at [682, 453] on button "Close" at bounding box center [675, 449] width 48 height 26
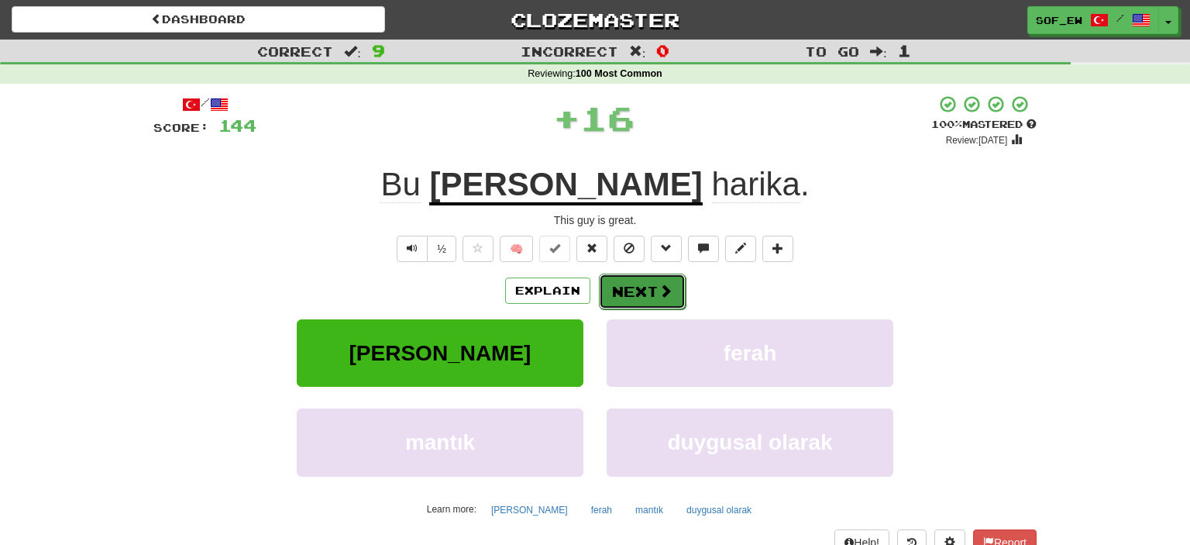
click at [625, 294] on button "Next" at bounding box center [642, 292] width 87 height 36
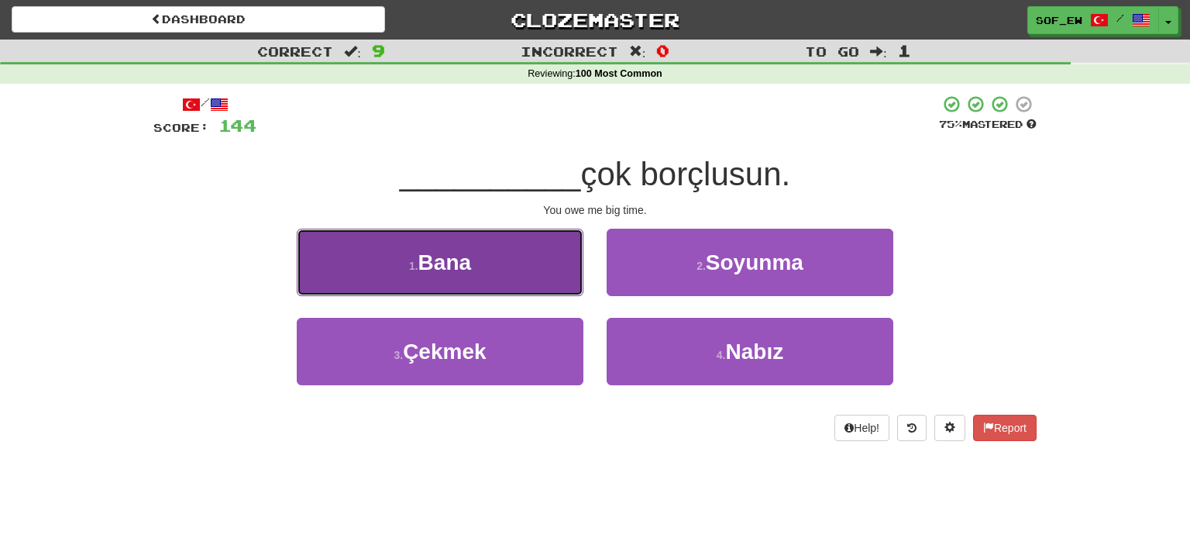
click at [490, 254] on button "1 . Bana" at bounding box center [440, 262] width 287 height 67
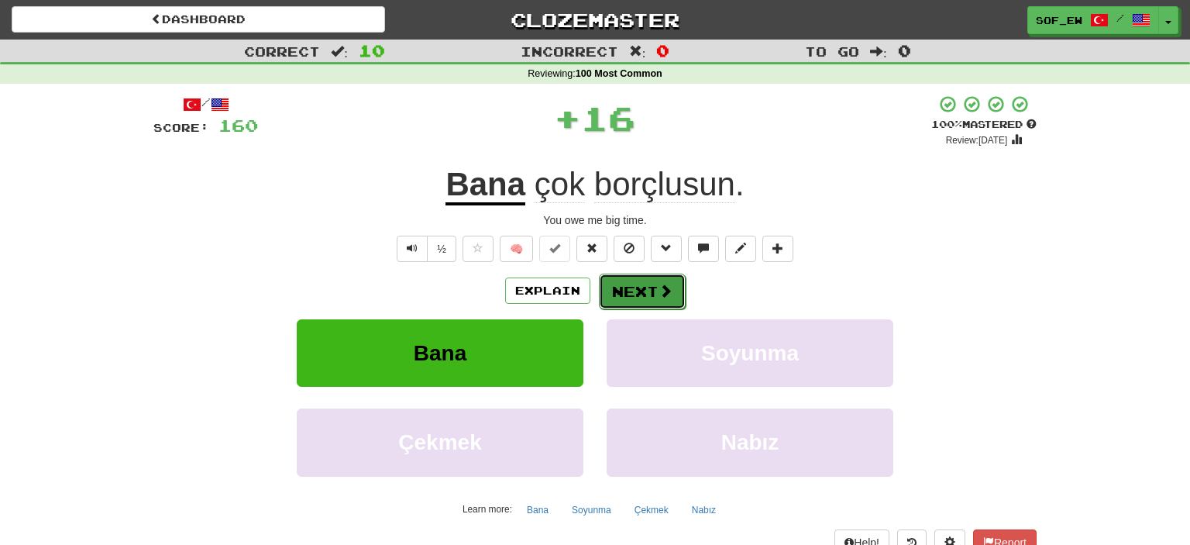
click at [637, 279] on button "Next" at bounding box center [642, 292] width 87 height 36
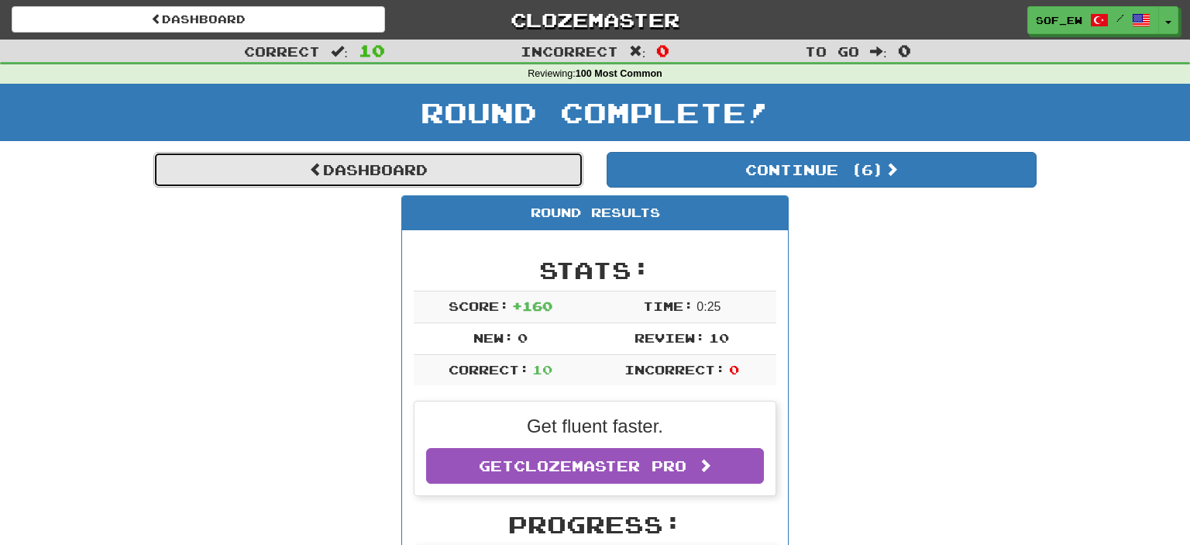
click at [296, 160] on link "Dashboard" at bounding box center [368, 170] width 430 height 36
